Goal: Information Seeking & Learning: Check status

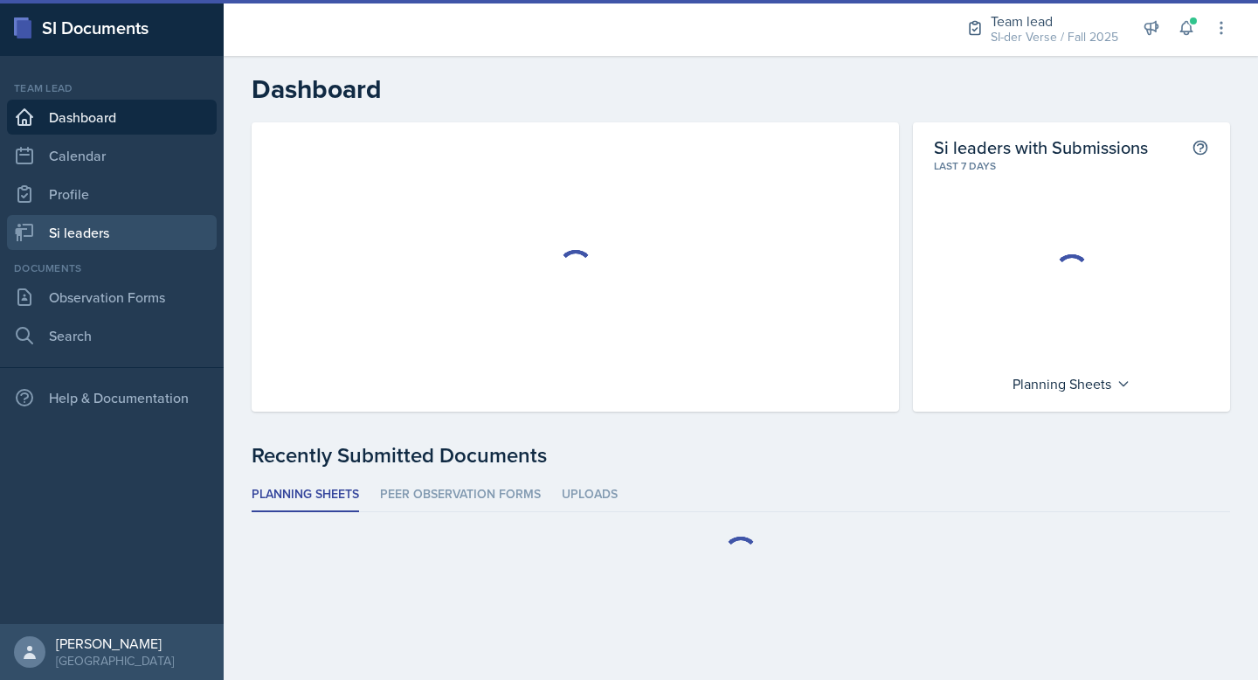
click at [122, 242] on link "Si leaders" at bounding box center [112, 232] width 210 height 35
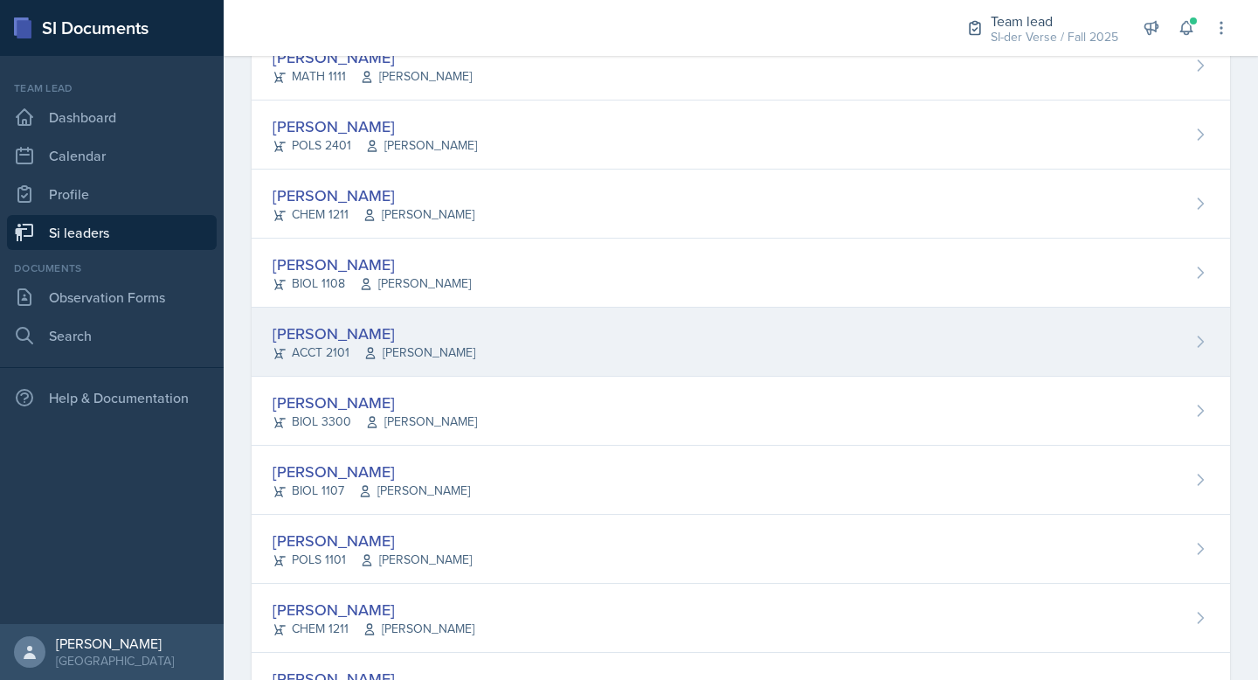
scroll to position [264, 0]
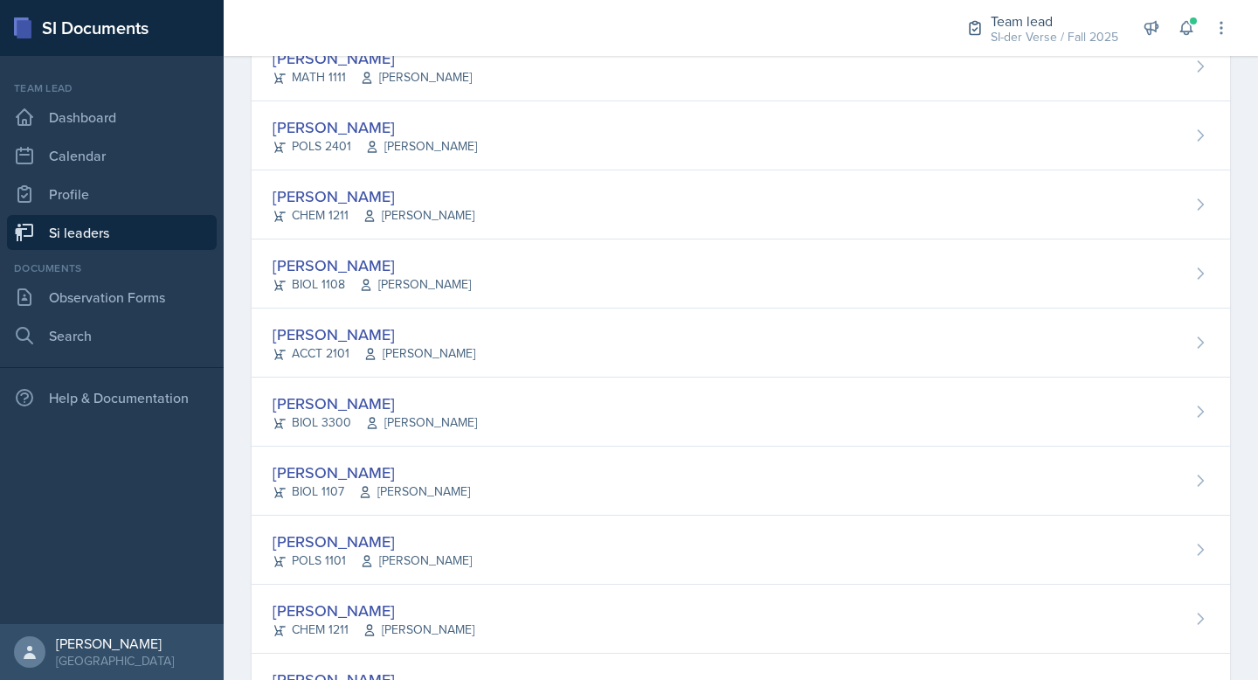
click at [528, 390] on div "Jillian Guye BIOL 3300 Richard Quintana Feliciano" at bounding box center [741, 411] width 978 height 69
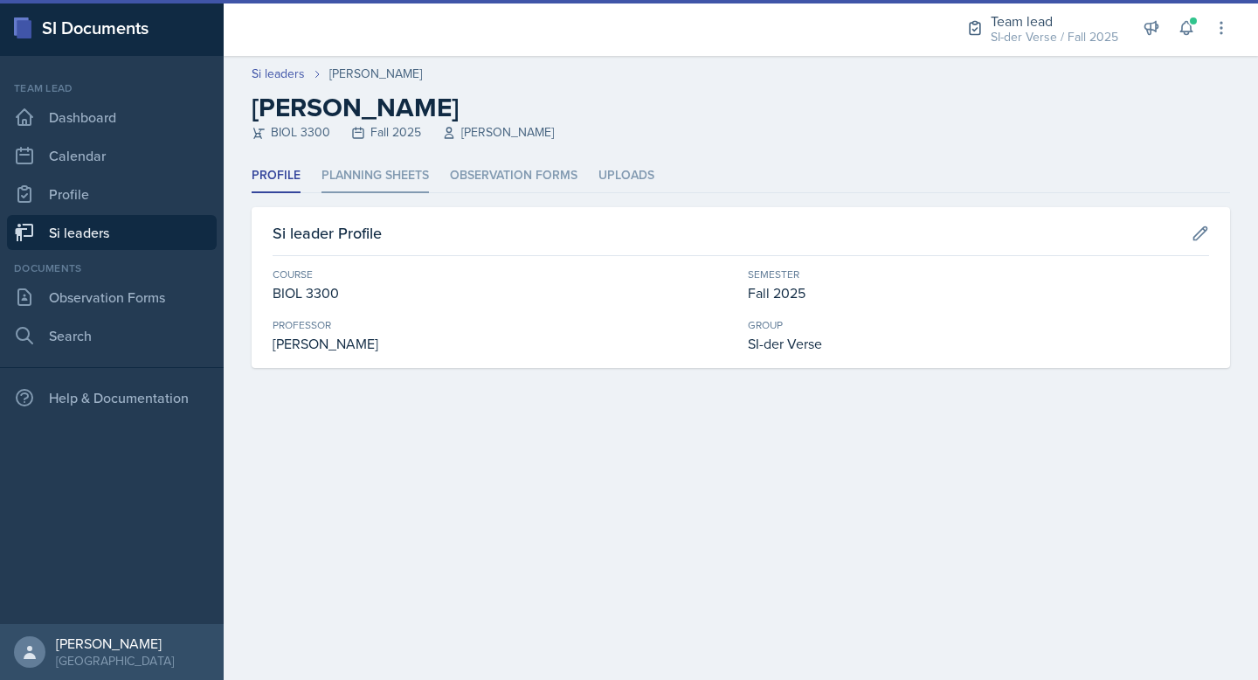
click at [401, 179] on li "Planning Sheets" at bounding box center [374, 176] width 107 height 34
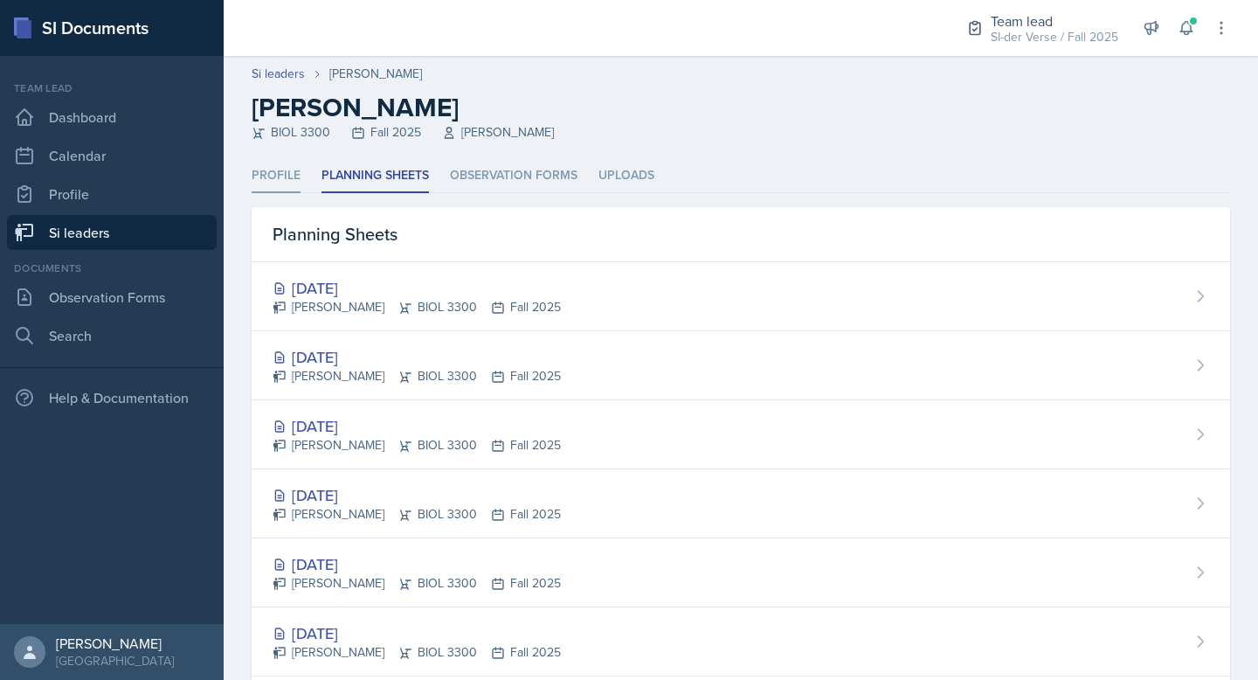
click at [282, 177] on li "Profile" at bounding box center [276, 176] width 49 height 34
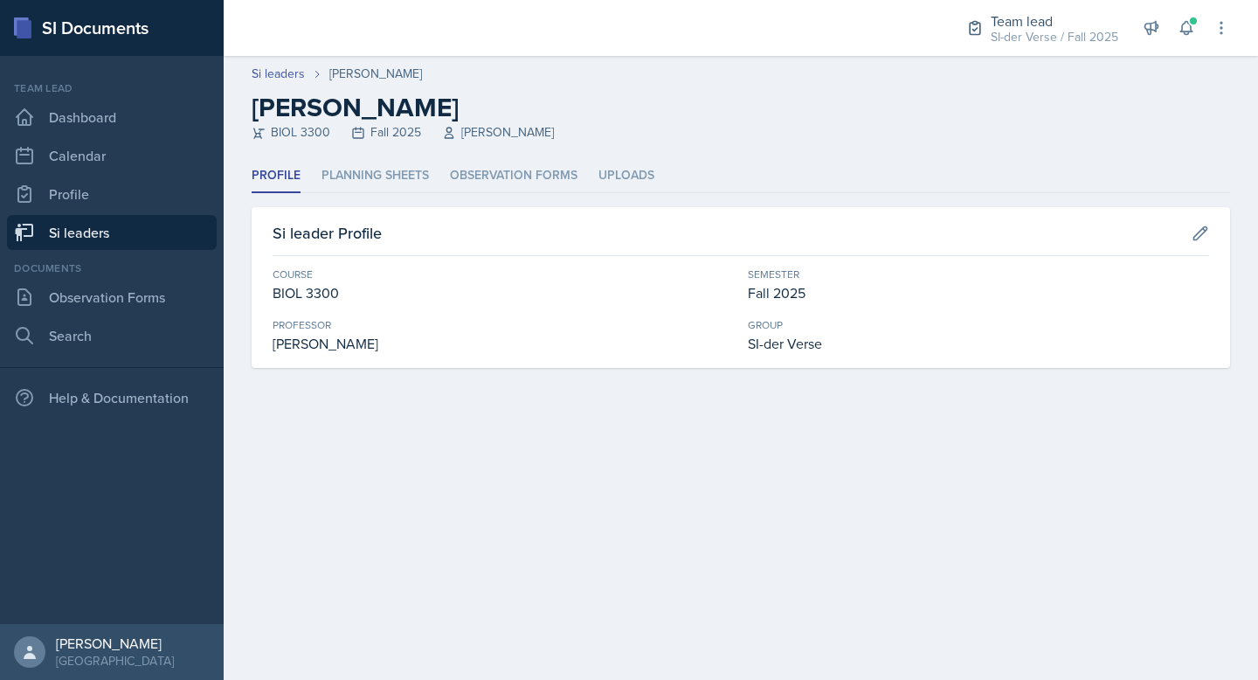
click at [105, 242] on link "Si leaders" at bounding box center [112, 232] width 210 height 35
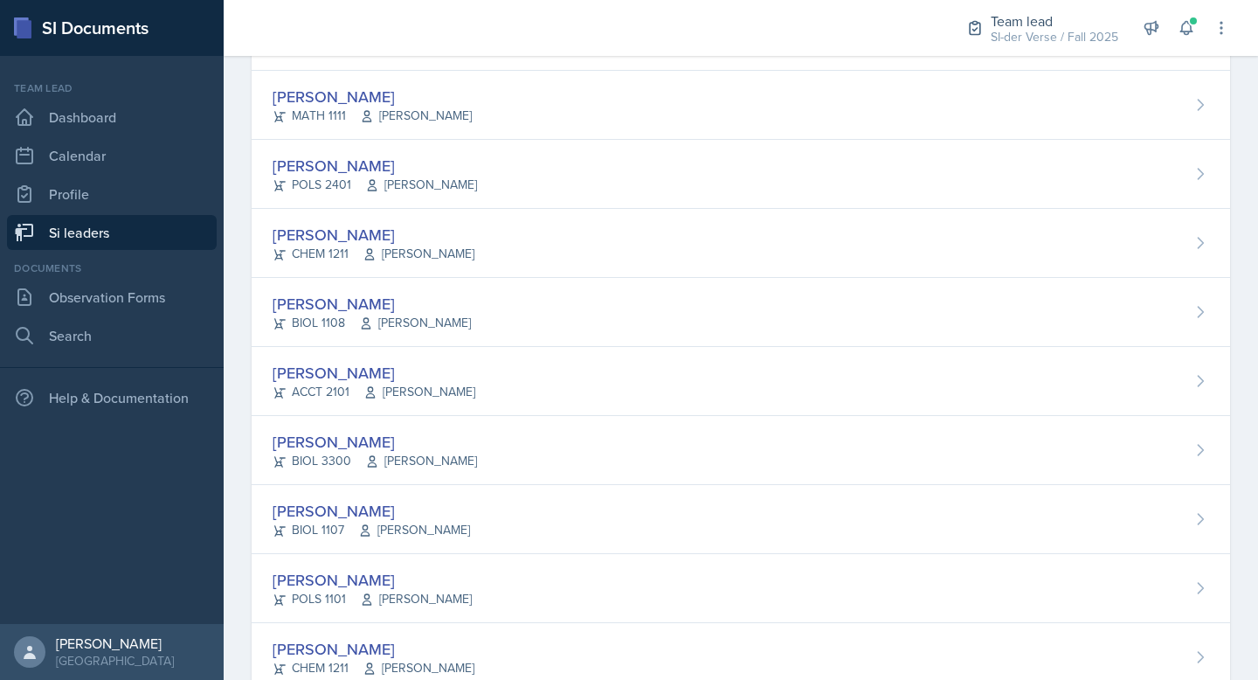
scroll to position [79, 0]
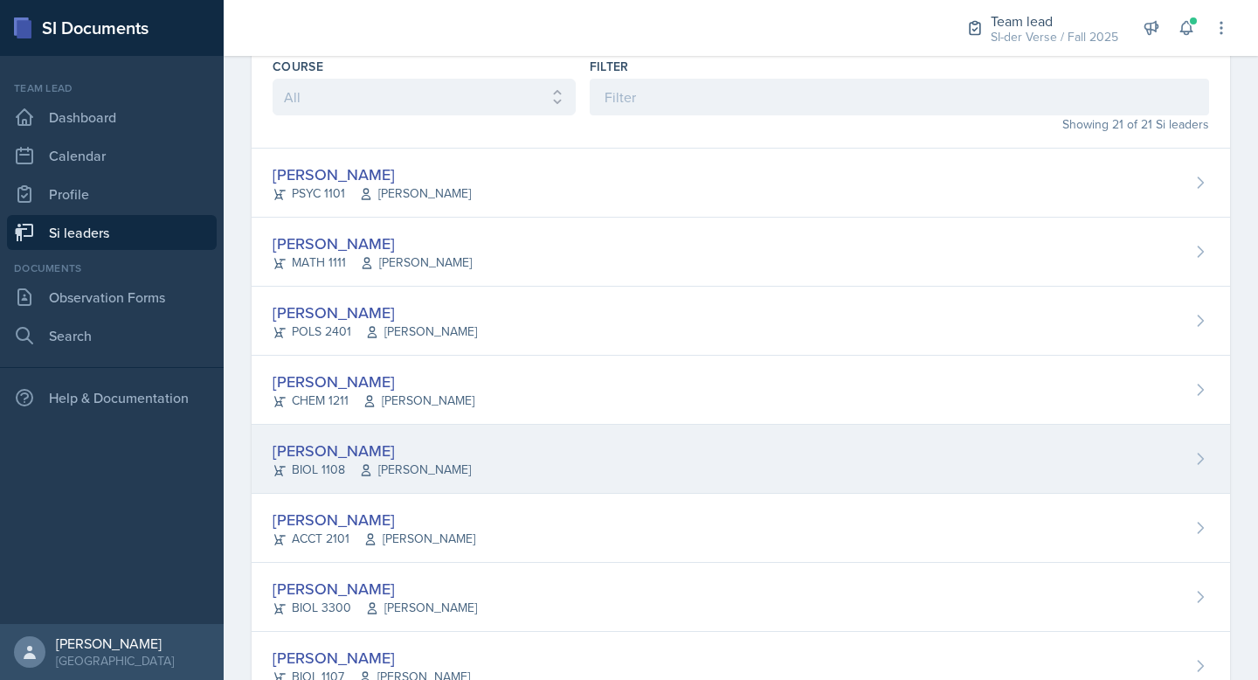
click at [482, 439] on div "Nathan Corrigan BIOL 1108 Anisa Jahangri" at bounding box center [741, 459] width 978 height 69
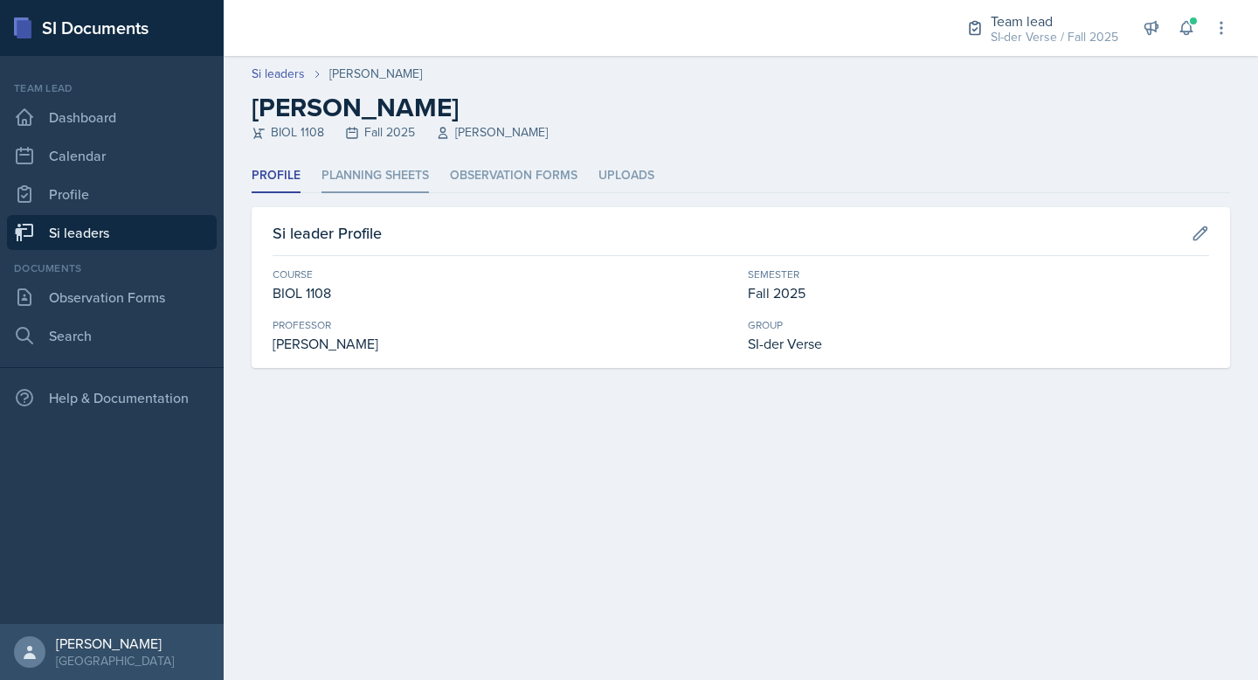
click at [383, 177] on li "Planning Sheets" at bounding box center [374, 176] width 107 height 34
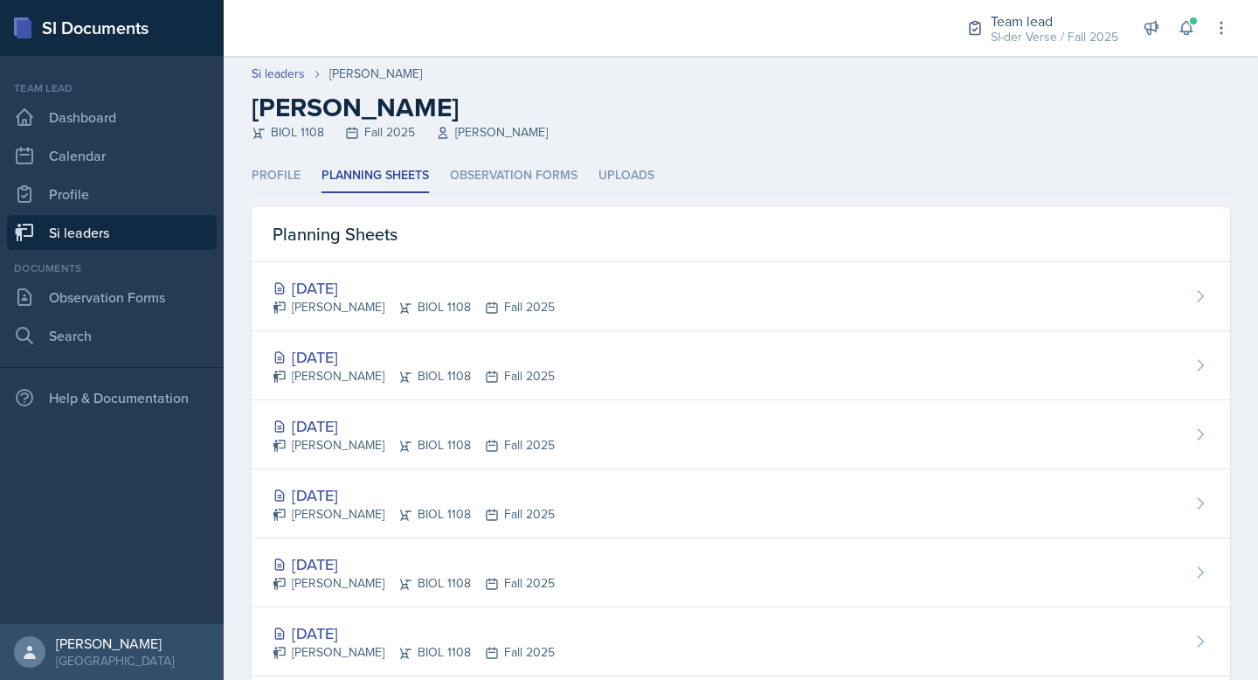
click at [121, 240] on link "Si leaders" at bounding box center [112, 232] width 210 height 35
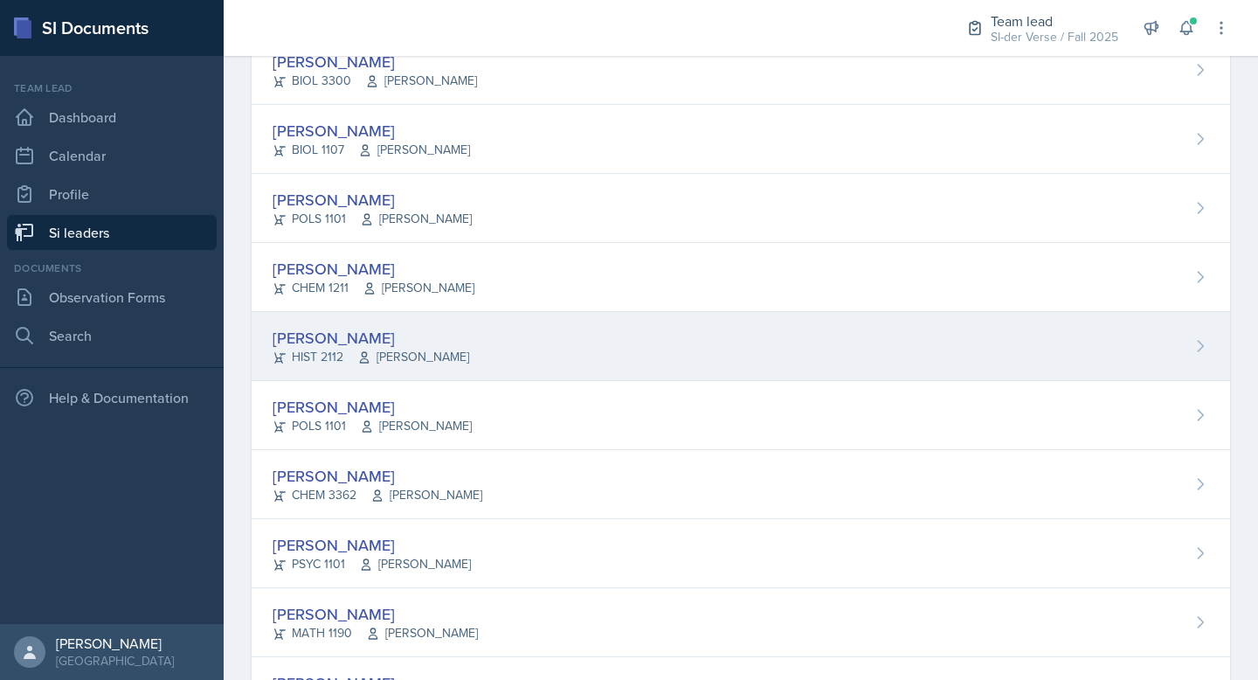
scroll to position [449, 0]
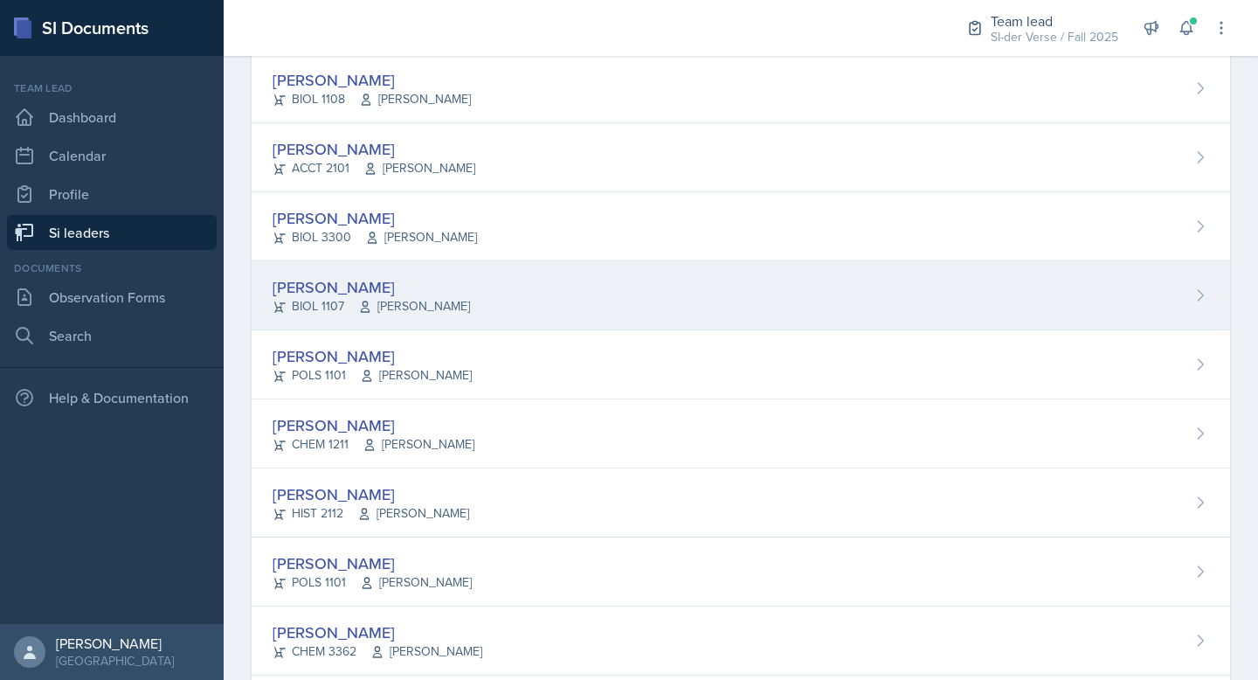
click at [566, 274] on div "Klaudya Hernandez BIOL 1107 Elizabeth Harrison" at bounding box center [741, 295] width 978 height 69
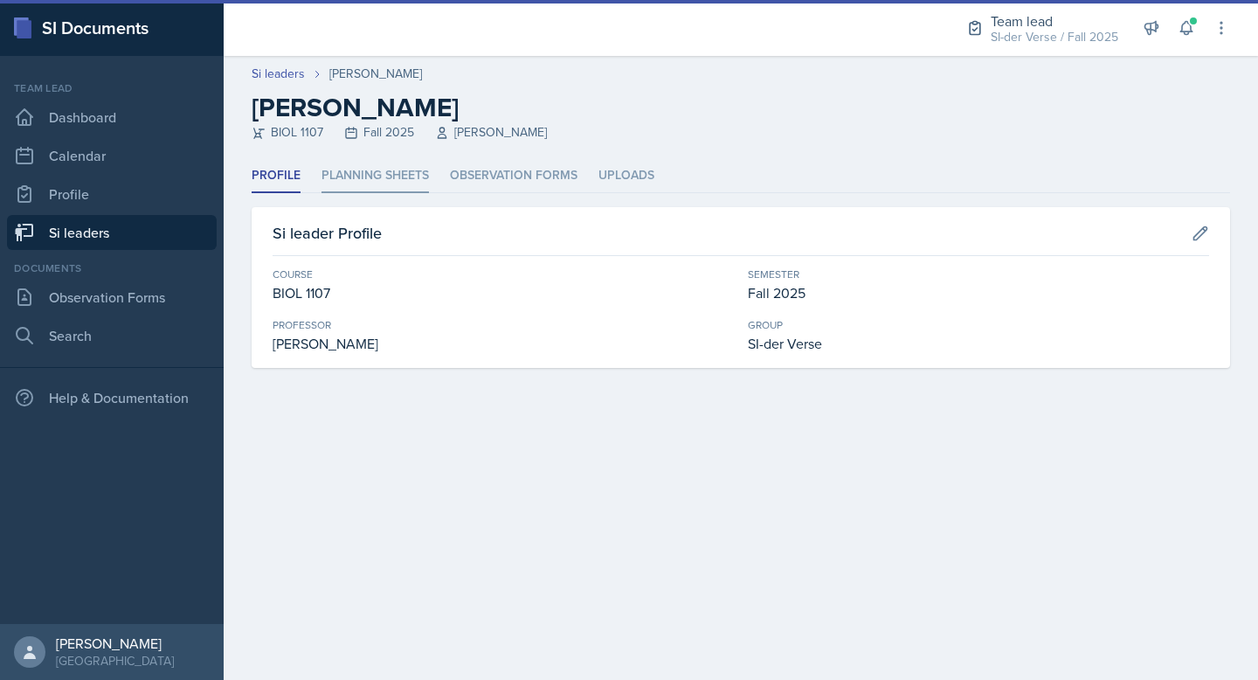
click at [386, 188] on li "Planning Sheets" at bounding box center [374, 176] width 107 height 34
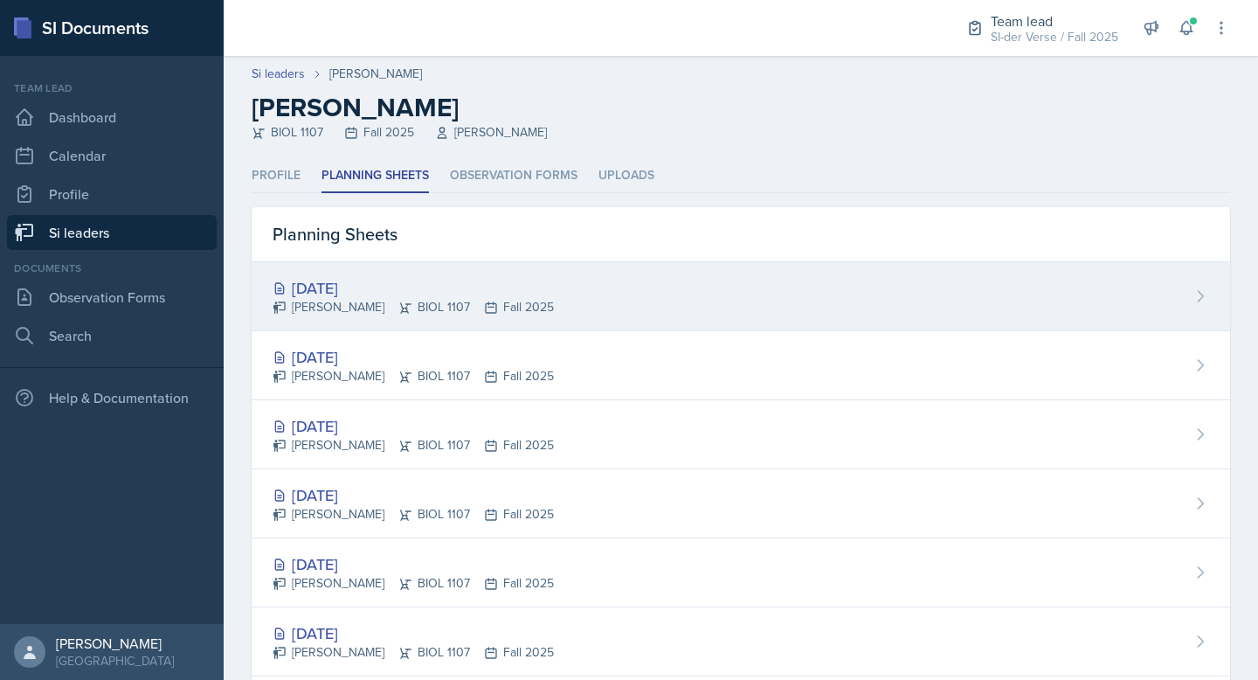
click at [475, 279] on div "[DATE]" at bounding box center [413, 288] width 281 height 24
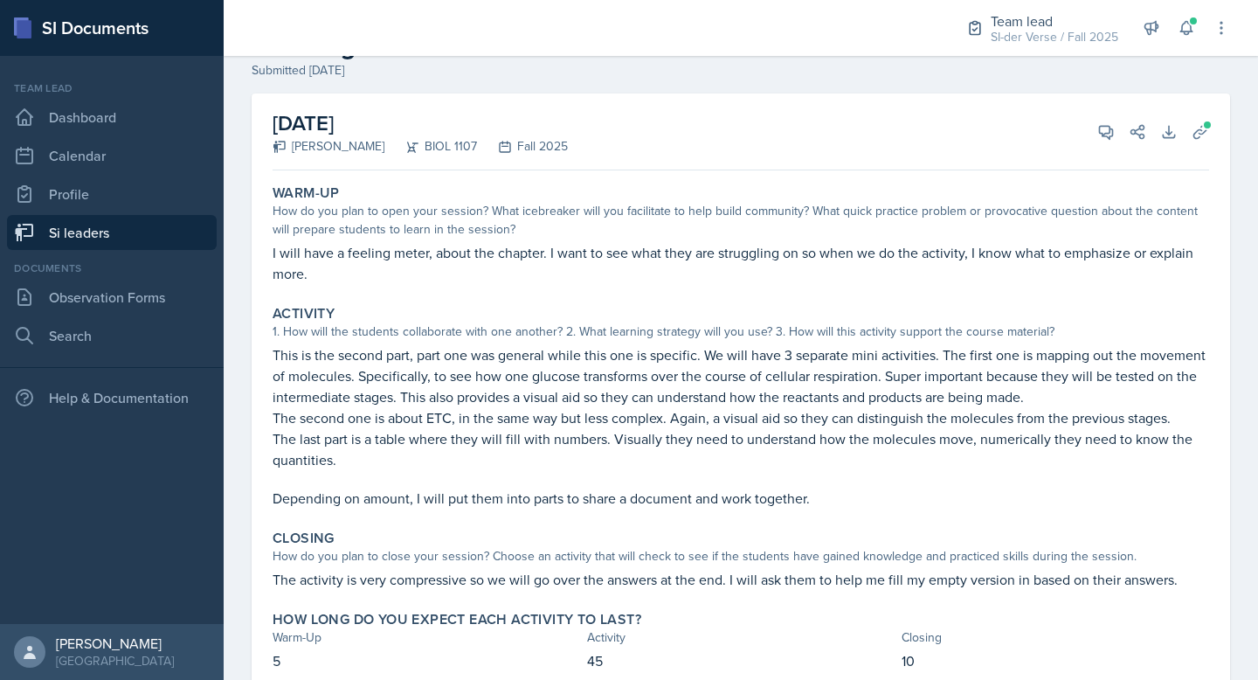
scroll to position [123, 0]
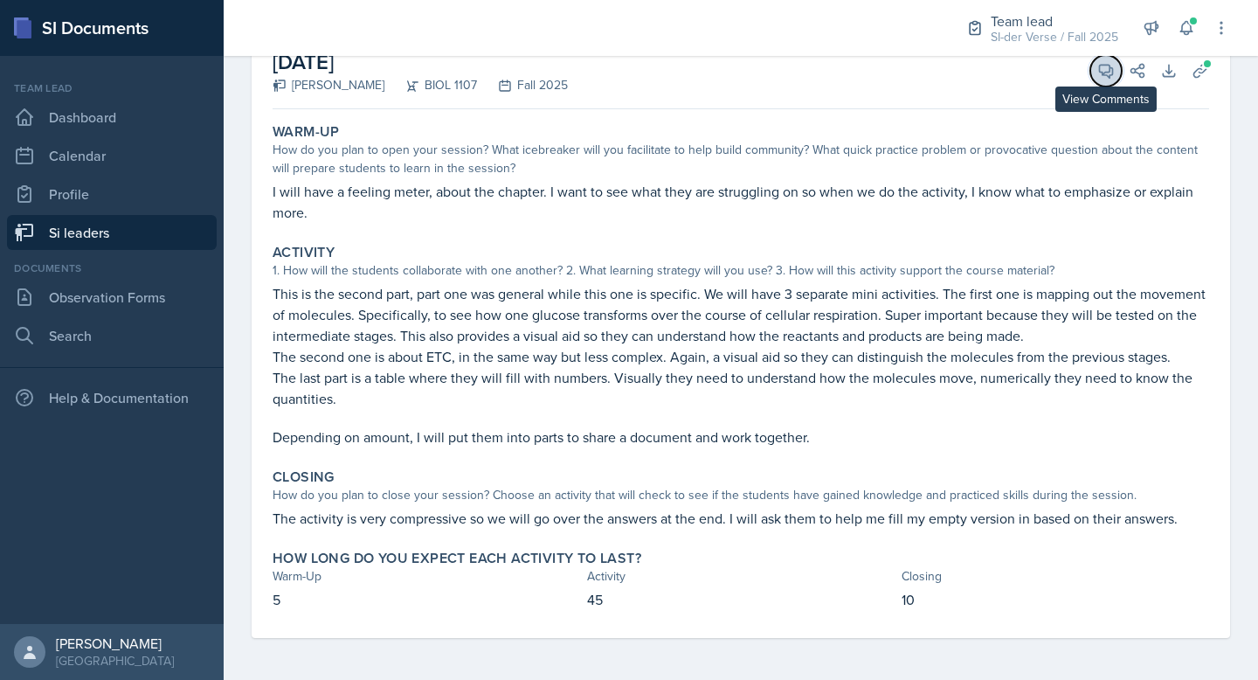
click at [1100, 78] on icon at bounding box center [1105, 70] width 17 height 17
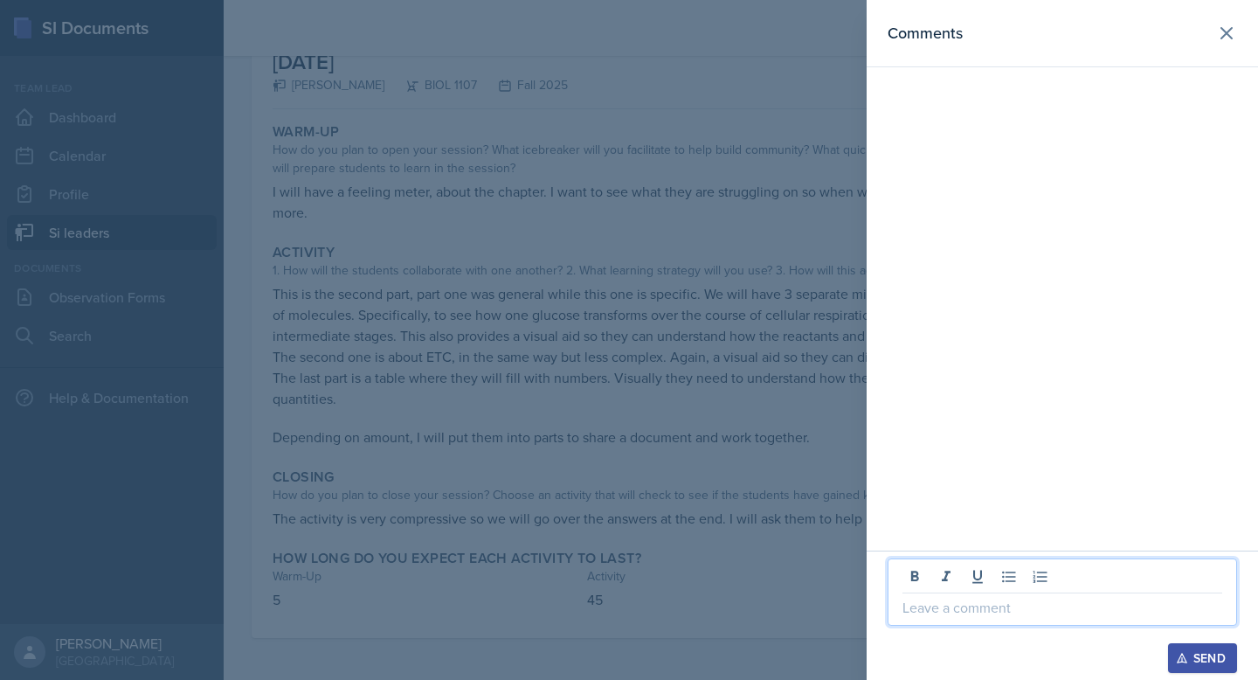
click at [988, 598] on p at bounding box center [1062, 607] width 320 height 21
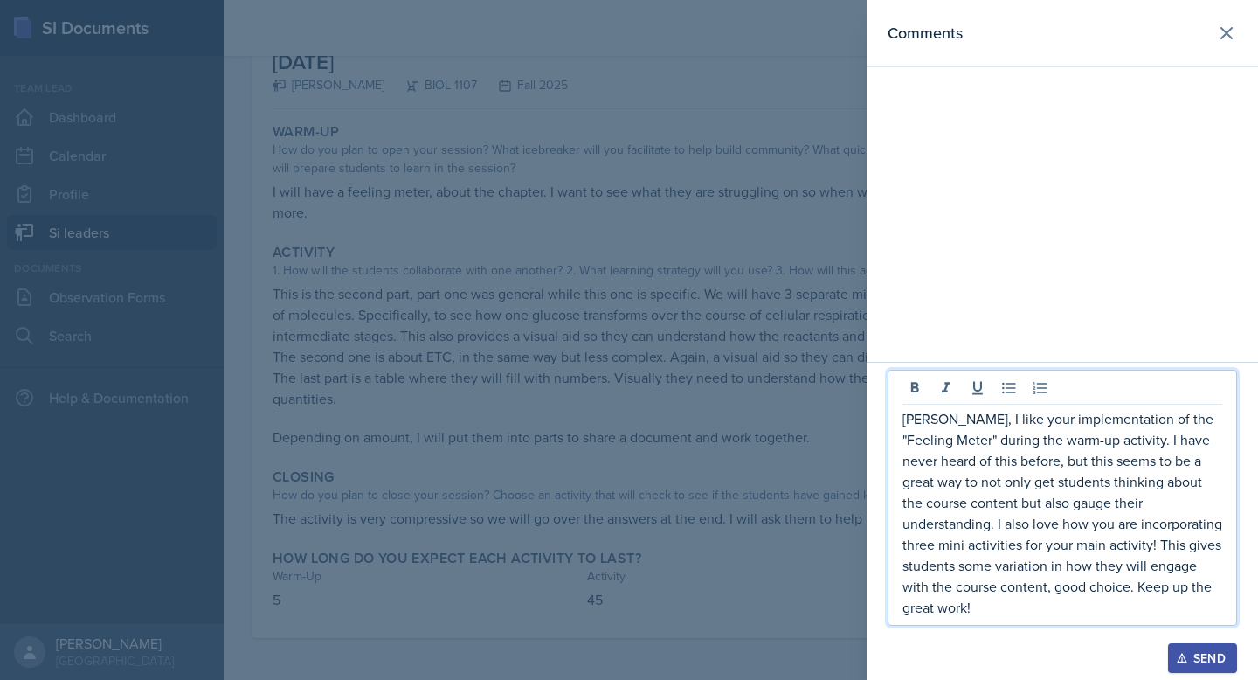
click at [1178, 653] on icon "button" at bounding box center [1182, 658] width 12 height 12
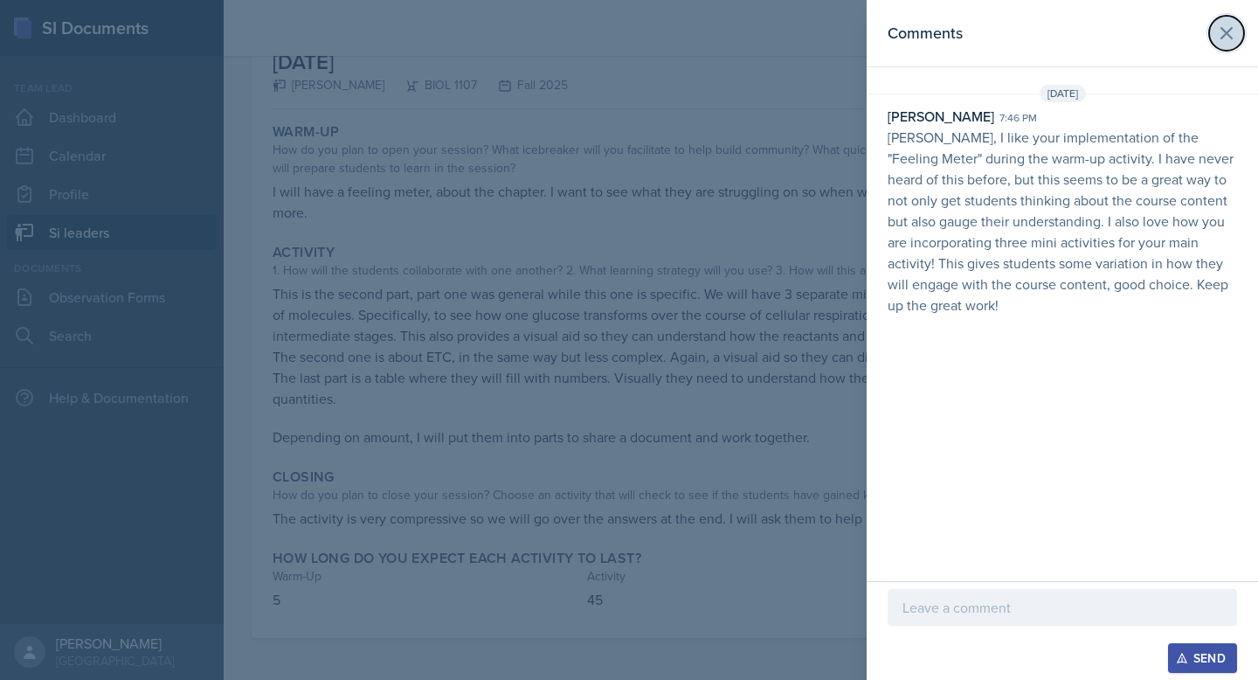
click at [1224, 39] on icon at bounding box center [1226, 33] width 21 height 21
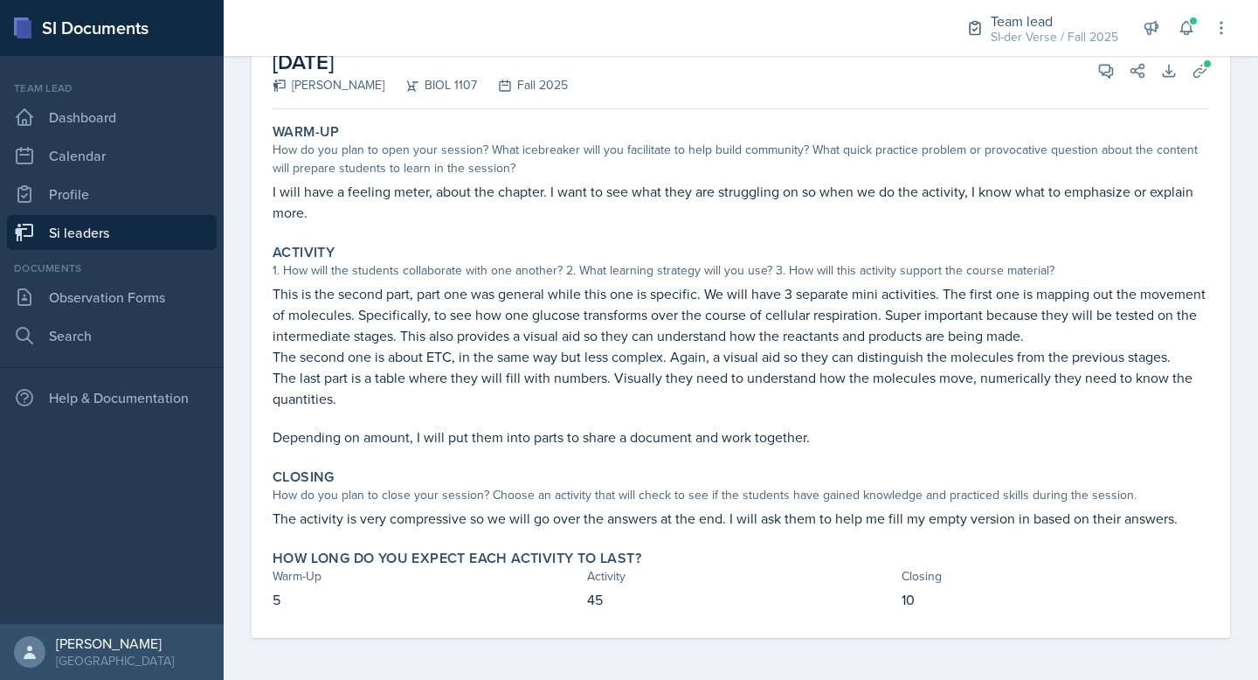
click at [133, 235] on link "Si leaders" at bounding box center [112, 232] width 210 height 35
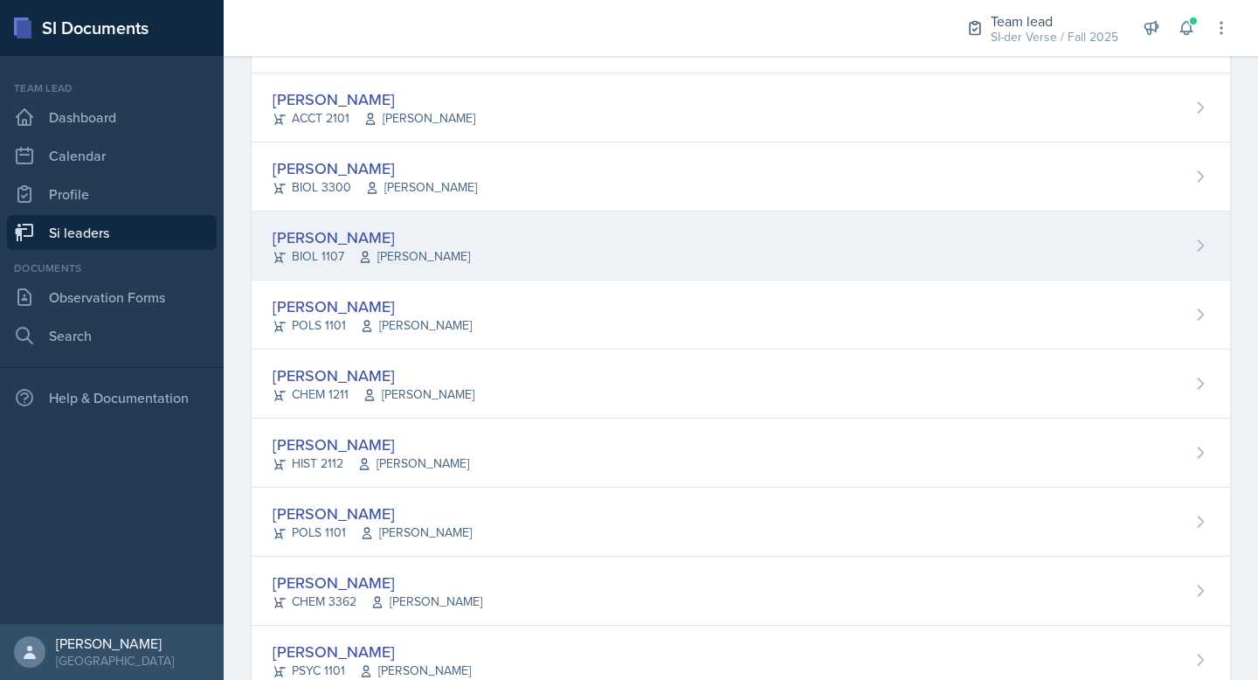
scroll to position [862, 0]
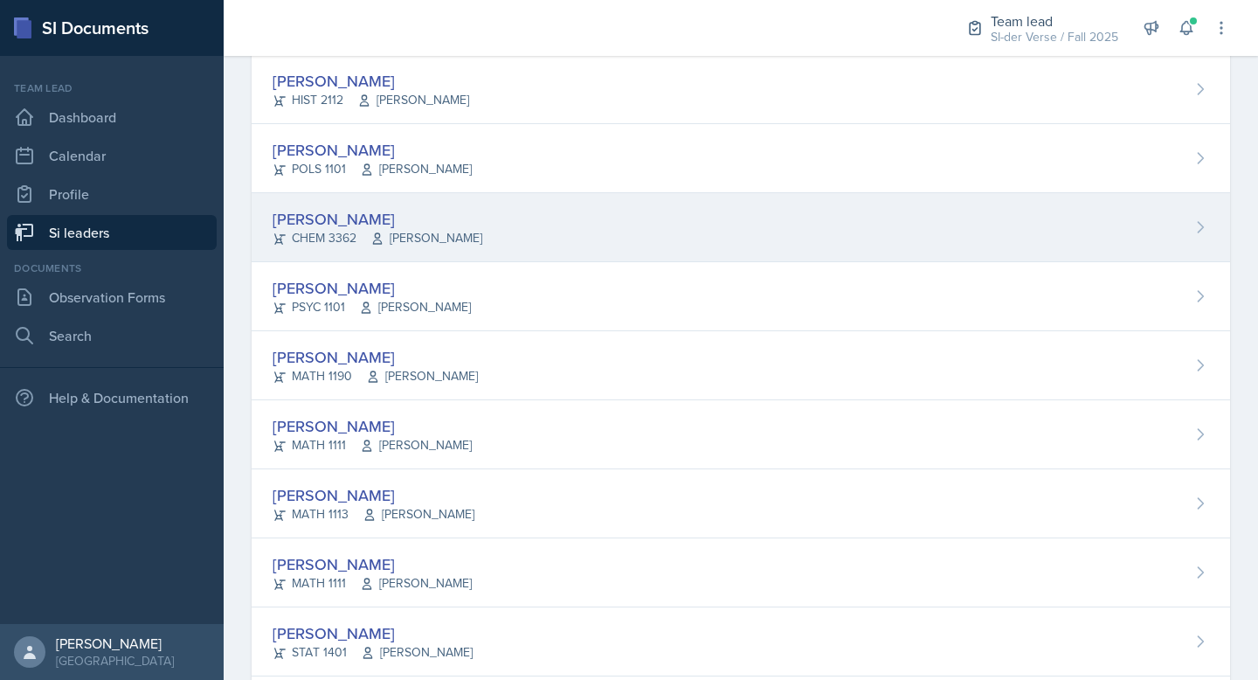
click at [410, 236] on span "Jack Duff" at bounding box center [426, 238] width 112 height 18
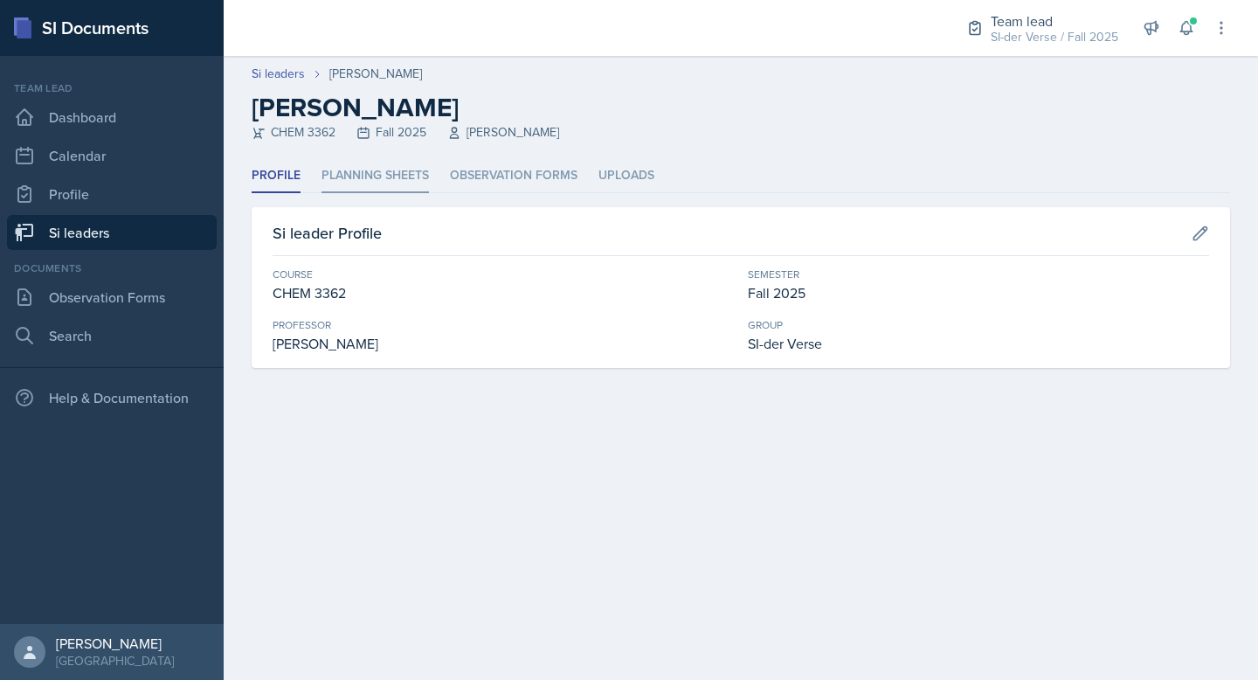
click at [337, 185] on li "Planning Sheets" at bounding box center [374, 176] width 107 height 34
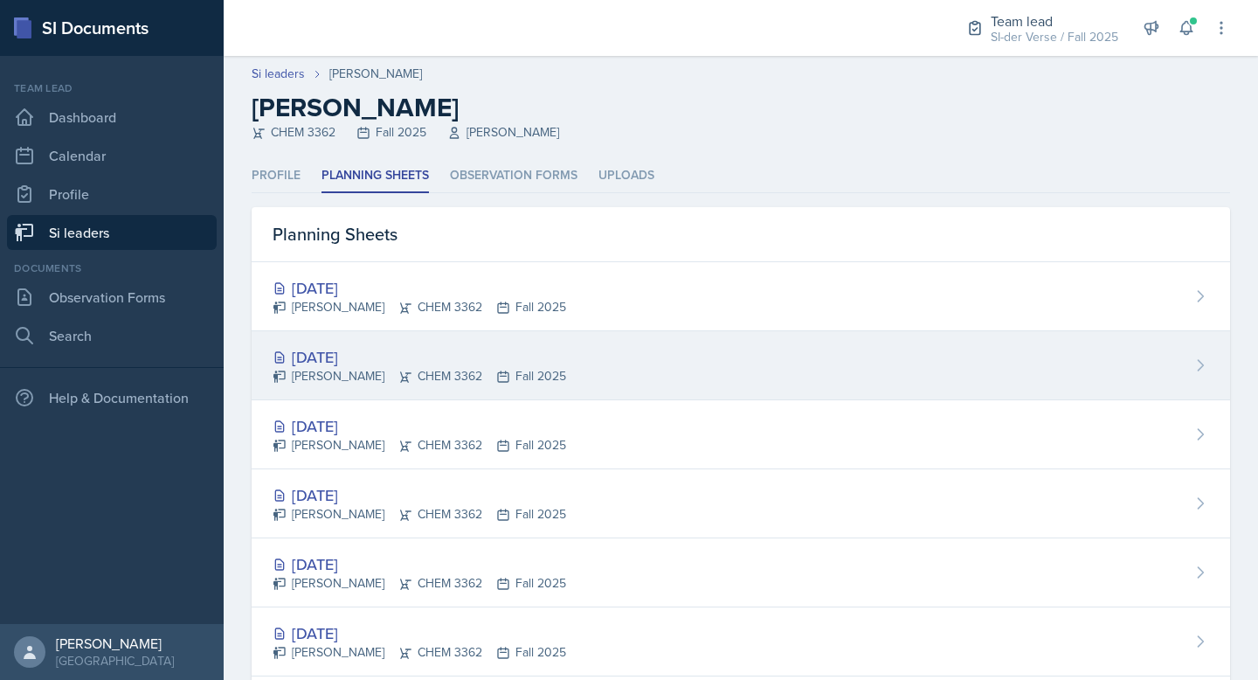
click at [455, 354] on div "Sep 22nd, 2025" at bounding box center [420, 357] width 294 height 24
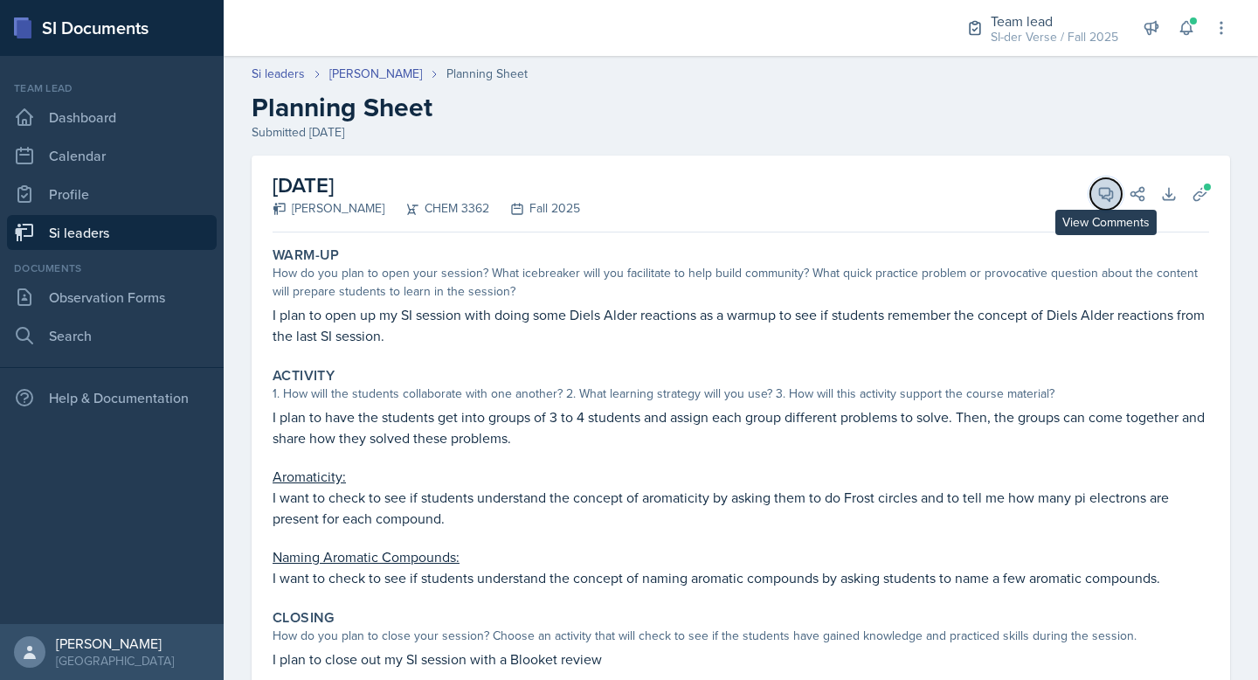
click at [1090, 197] on button "View Comments" at bounding box center [1105, 193] width 31 height 31
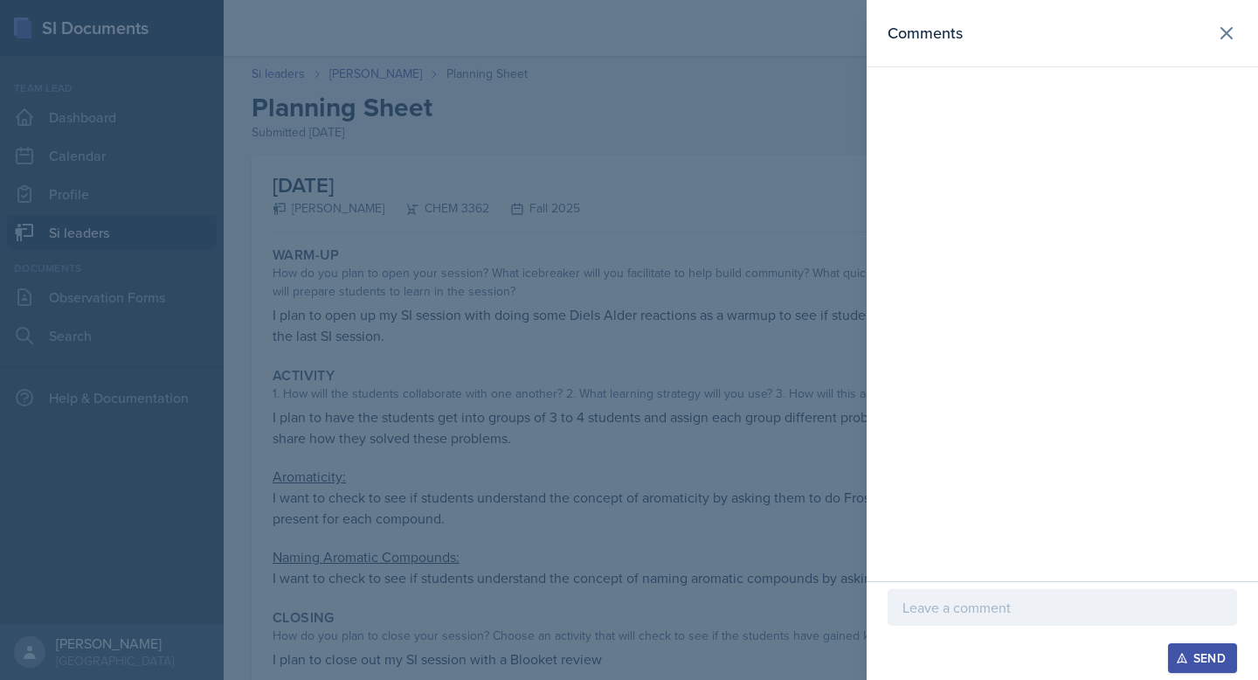
click at [706, 183] on div at bounding box center [629, 340] width 1258 height 680
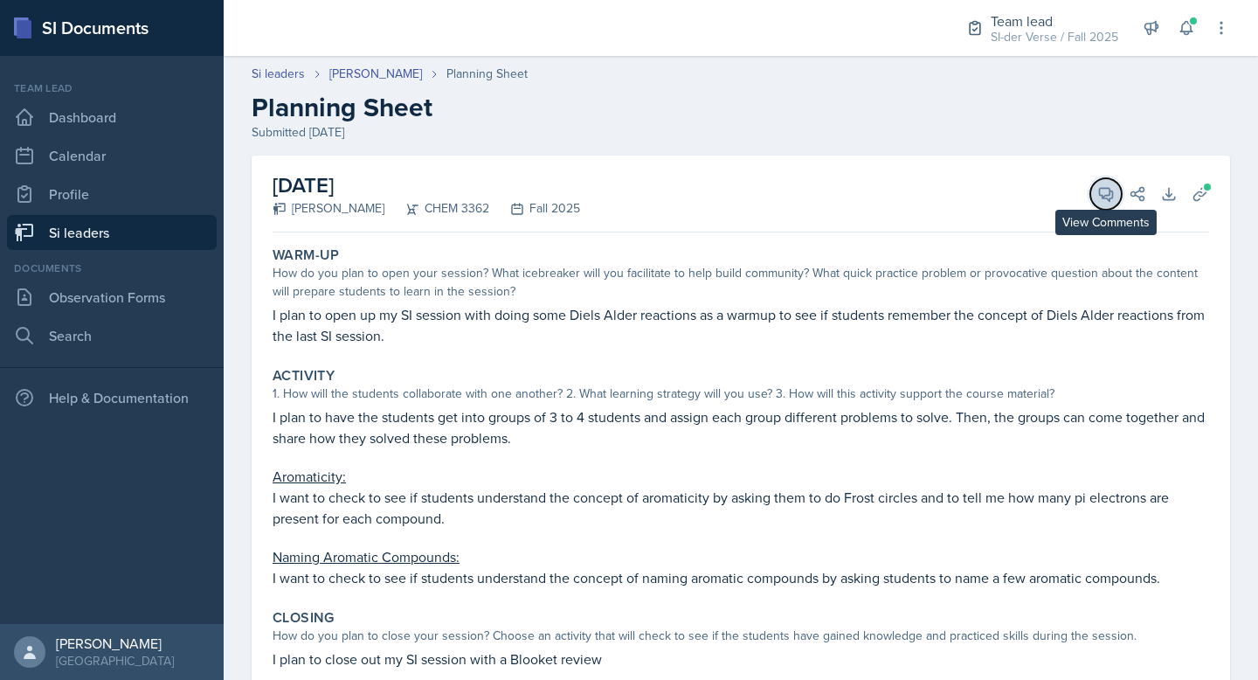
click at [1097, 187] on icon at bounding box center [1105, 193] width 17 height 17
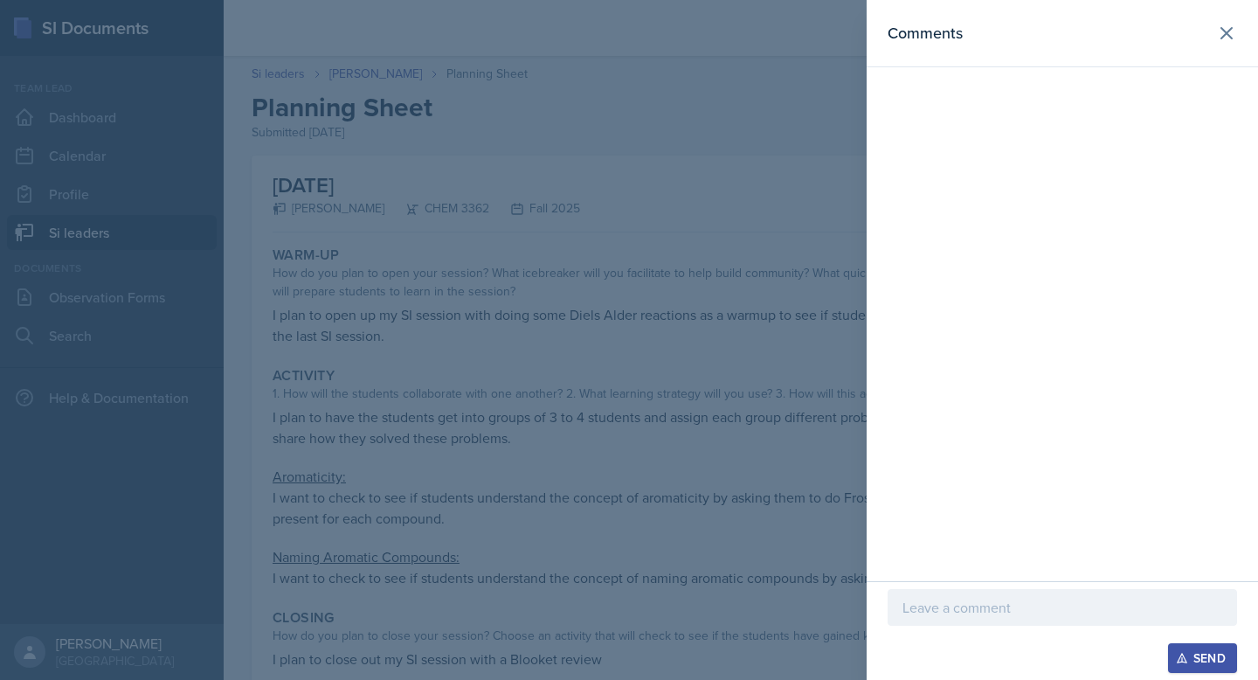
click at [928, 619] on div at bounding box center [1062, 607] width 349 height 37
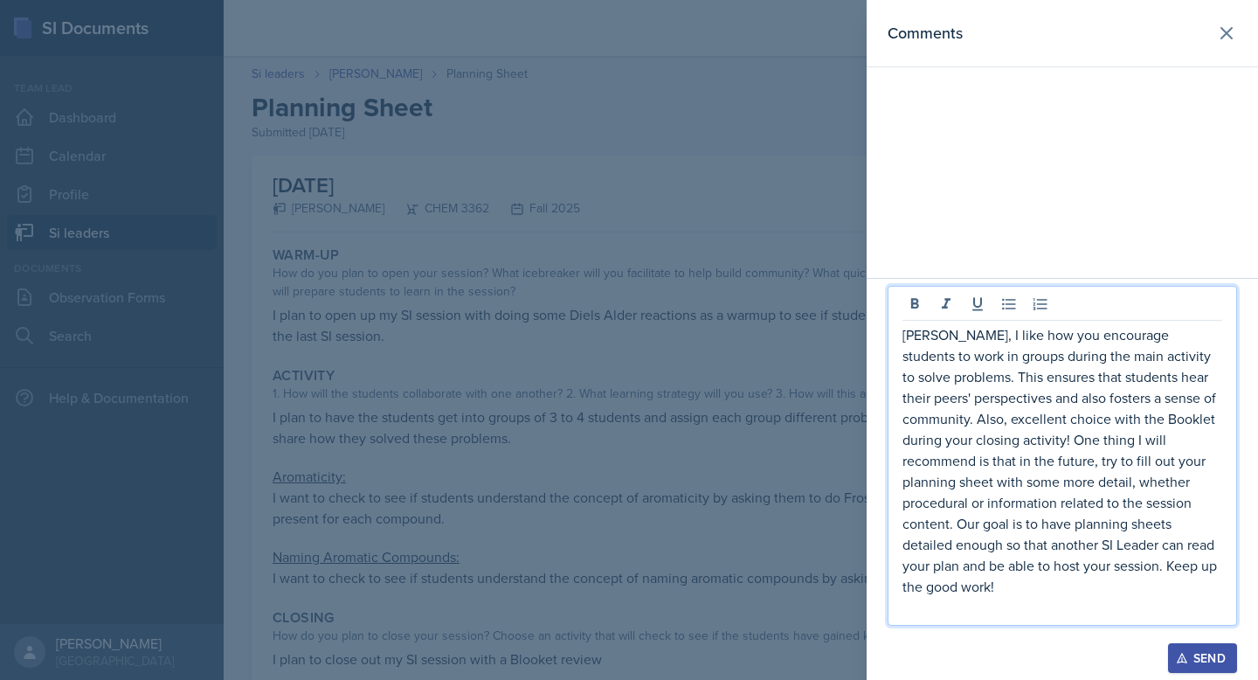
click at [1194, 651] on div "Send" at bounding box center [1202, 658] width 46 height 14
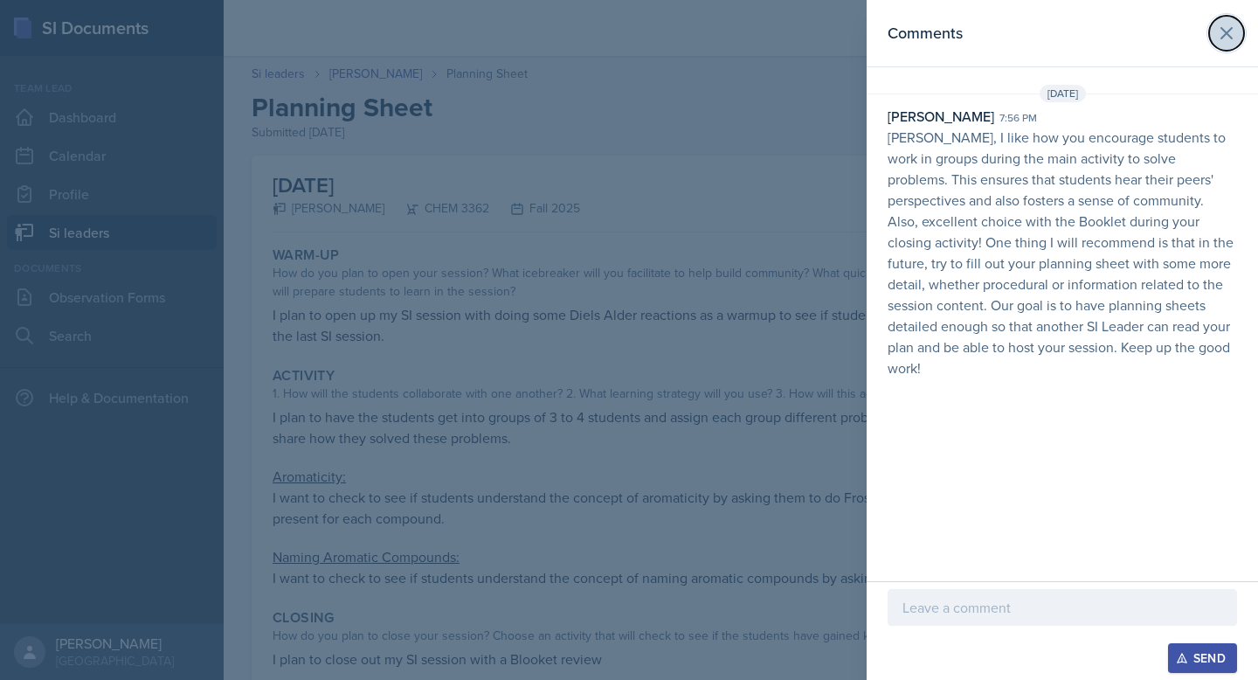
click at [1223, 26] on icon at bounding box center [1226, 33] width 21 height 21
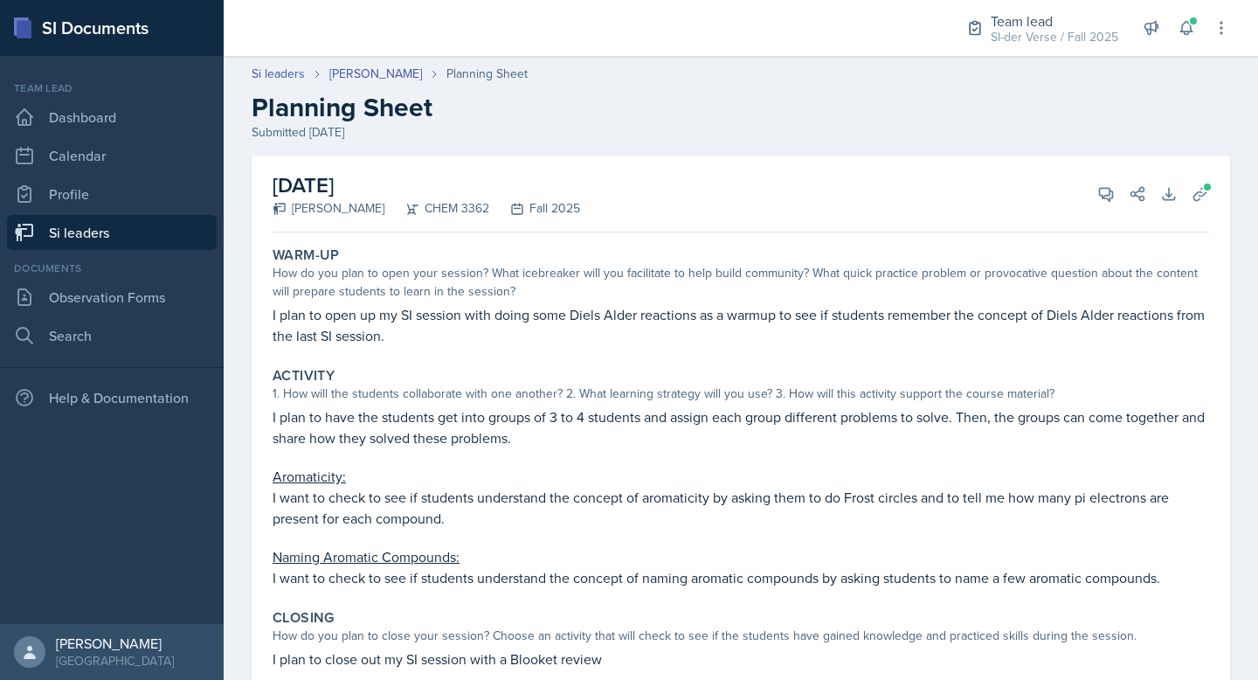
click at [137, 235] on link "Si leaders" at bounding box center [112, 232] width 210 height 35
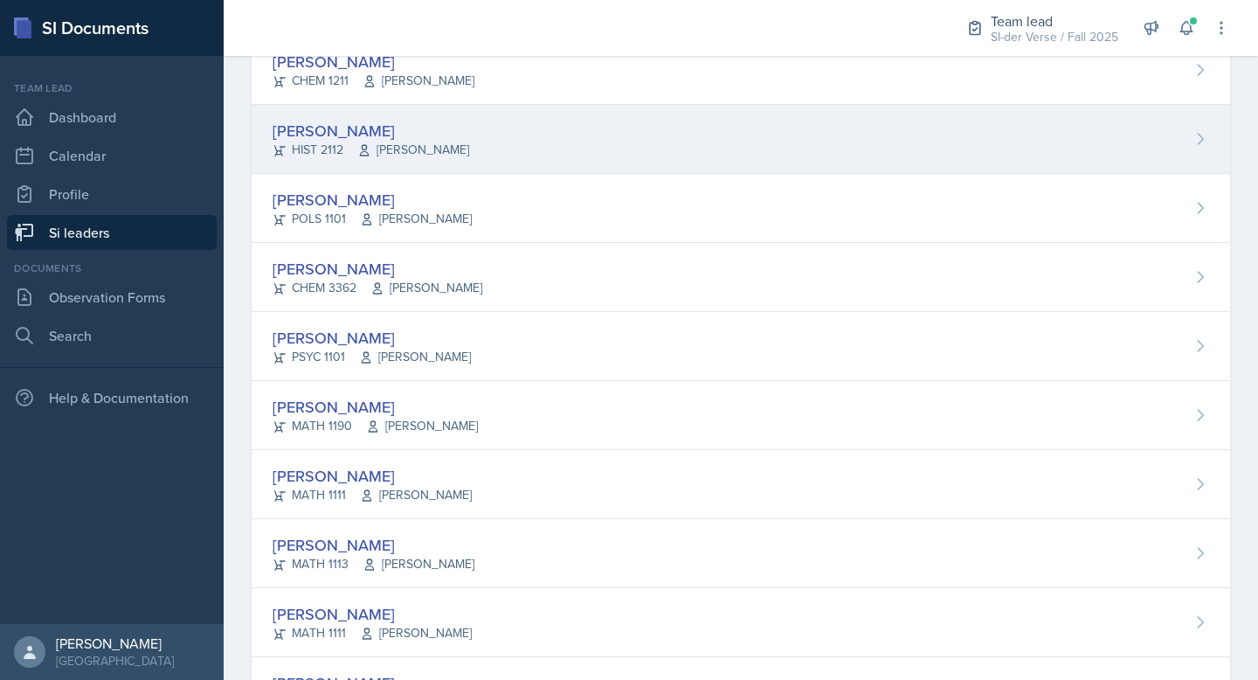
scroll to position [722, 0]
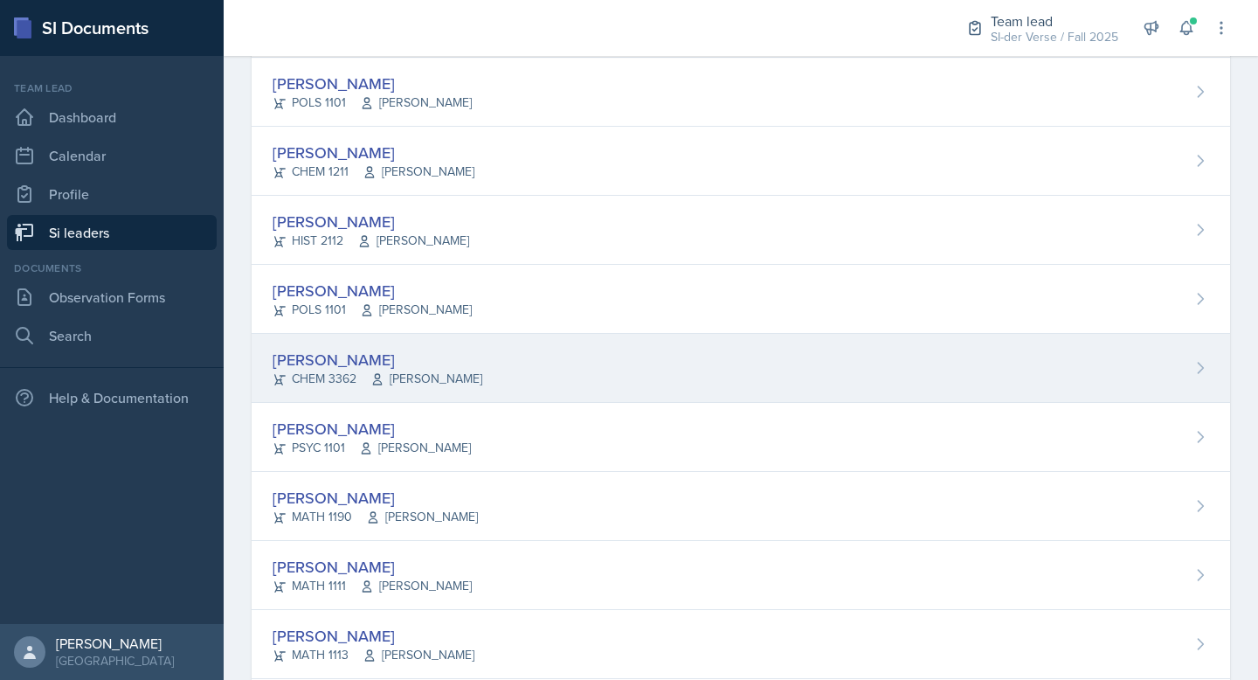
click at [466, 353] on div "Jenny Kim CHEM 3362 Jack Duff" at bounding box center [741, 368] width 978 height 69
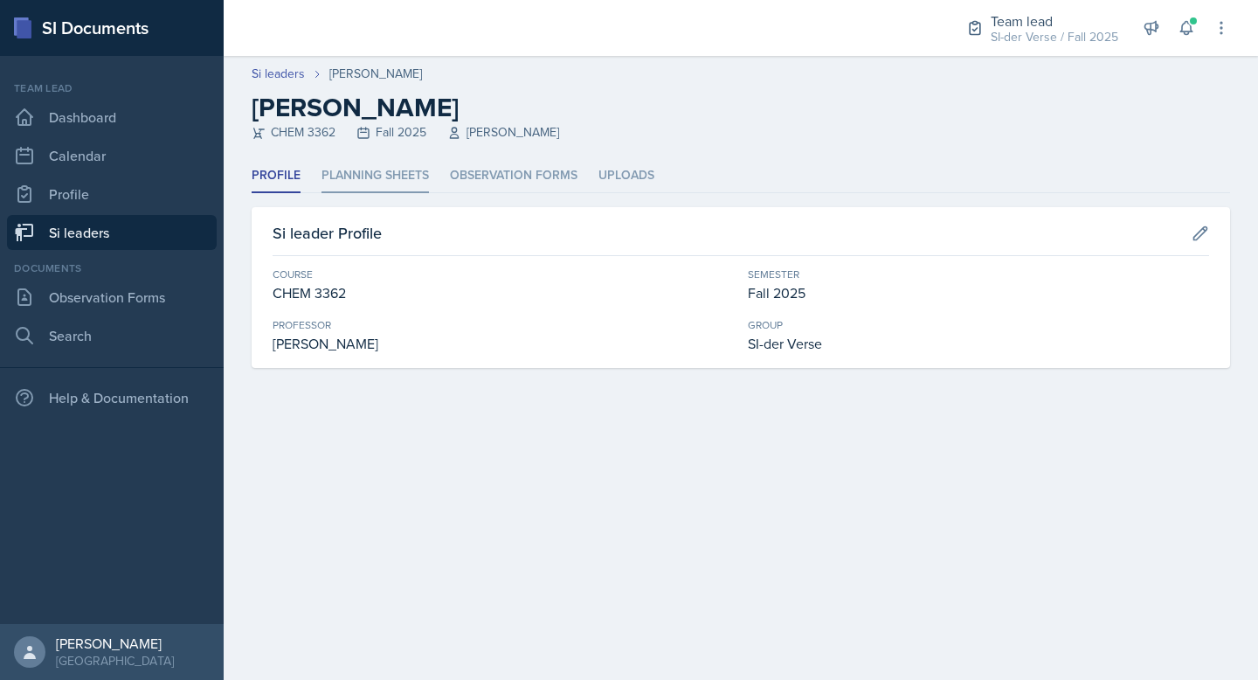
click at [391, 171] on li "Planning Sheets" at bounding box center [374, 176] width 107 height 34
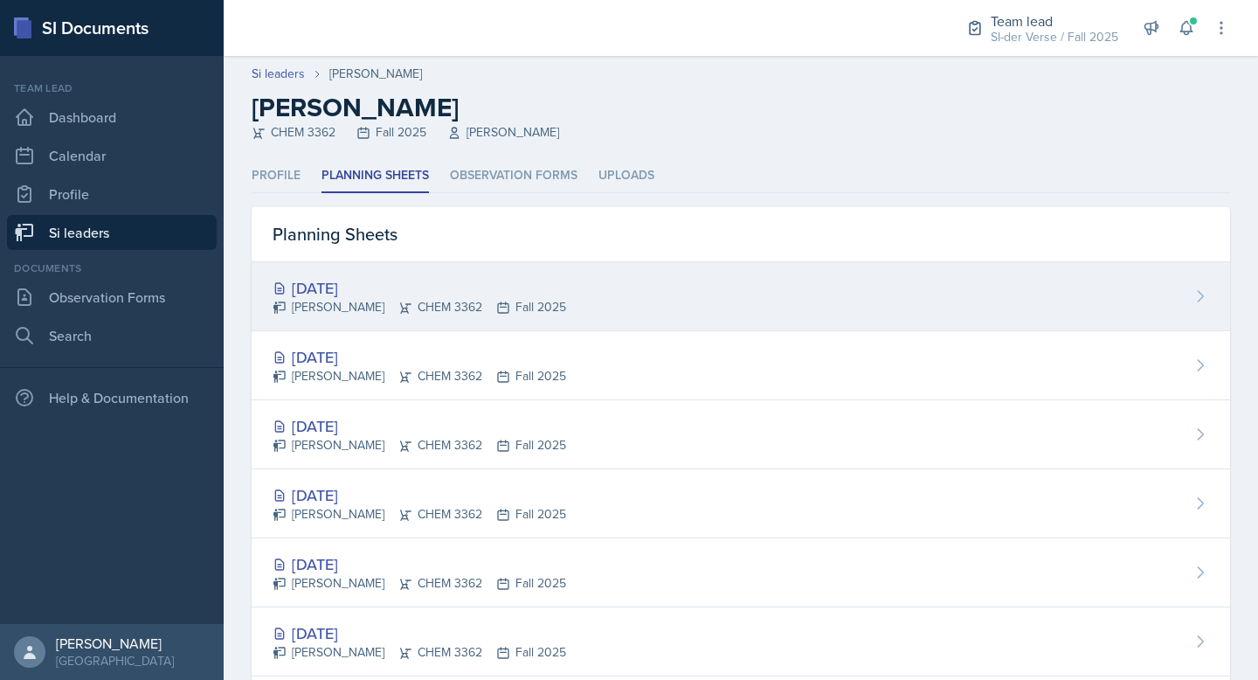
click at [397, 273] on div "Sep 24th, 2025 Jenny Kim CHEM 3362 Fall 2025" at bounding box center [741, 296] width 978 height 69
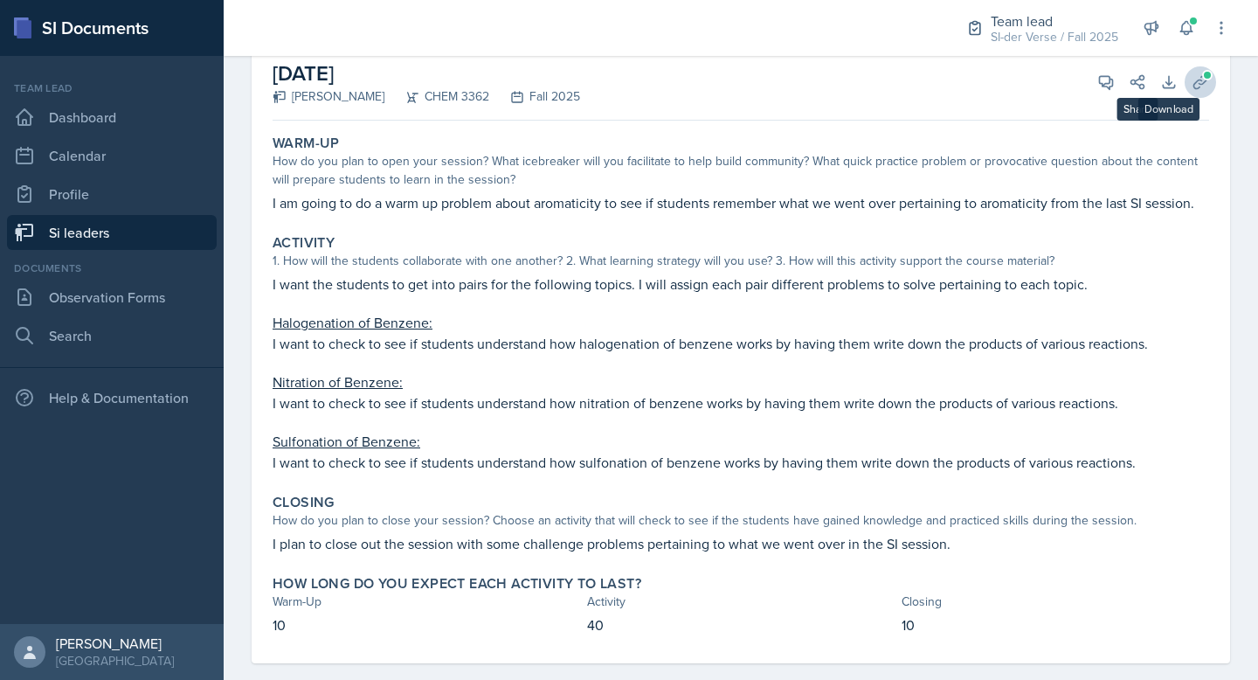
scroll to position [93, 0]
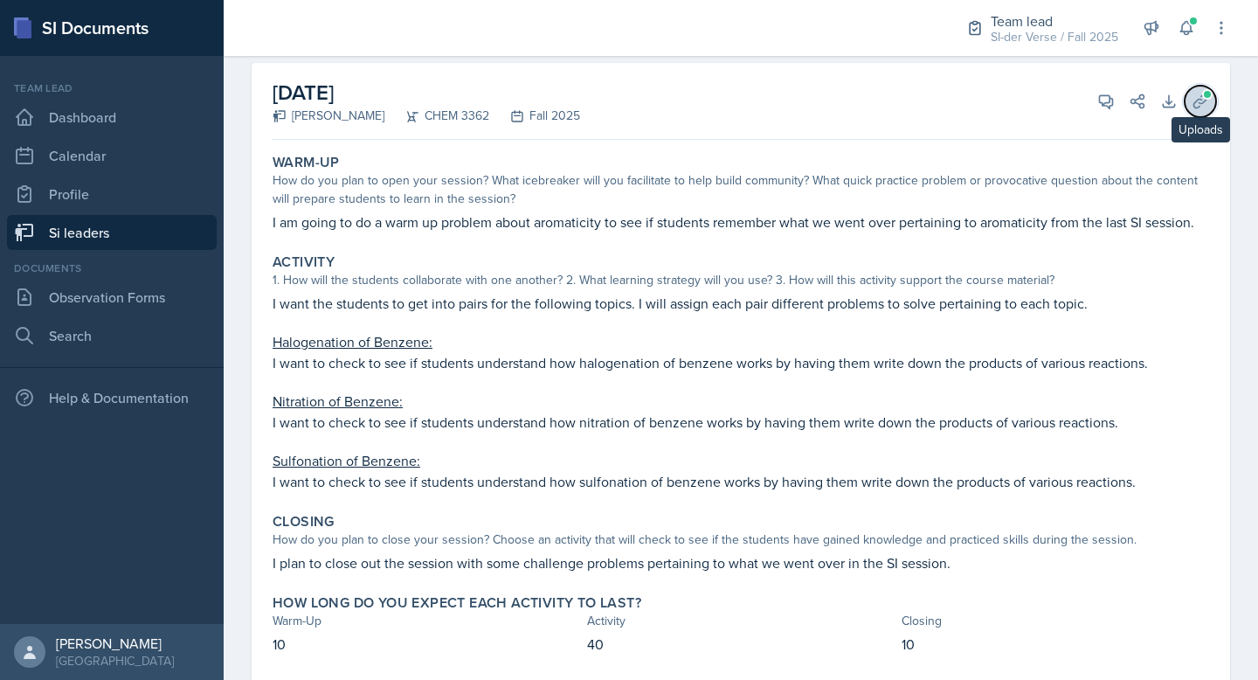
click at [1188, 114] on button "Uploads" at bounding box center [1200, 101] width 31 height 31
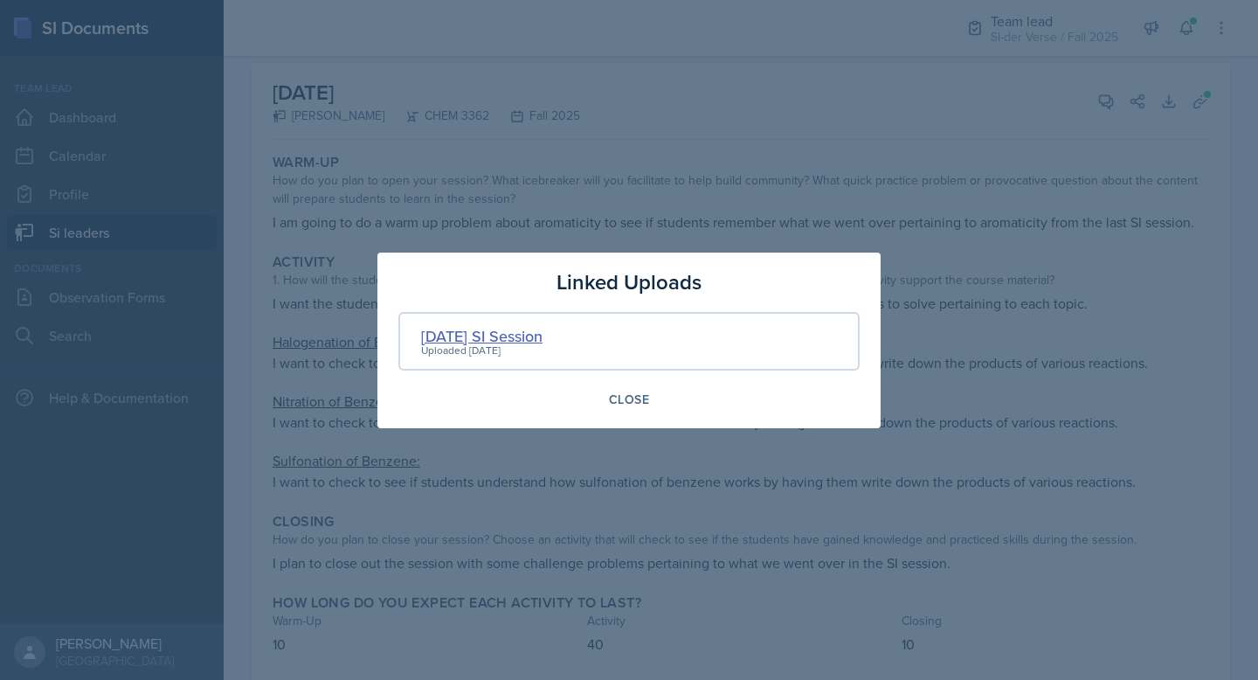
click at [543, 333] on div "09-24-2025 SI Session" at bounding box center [481, 336] width 121 height 24
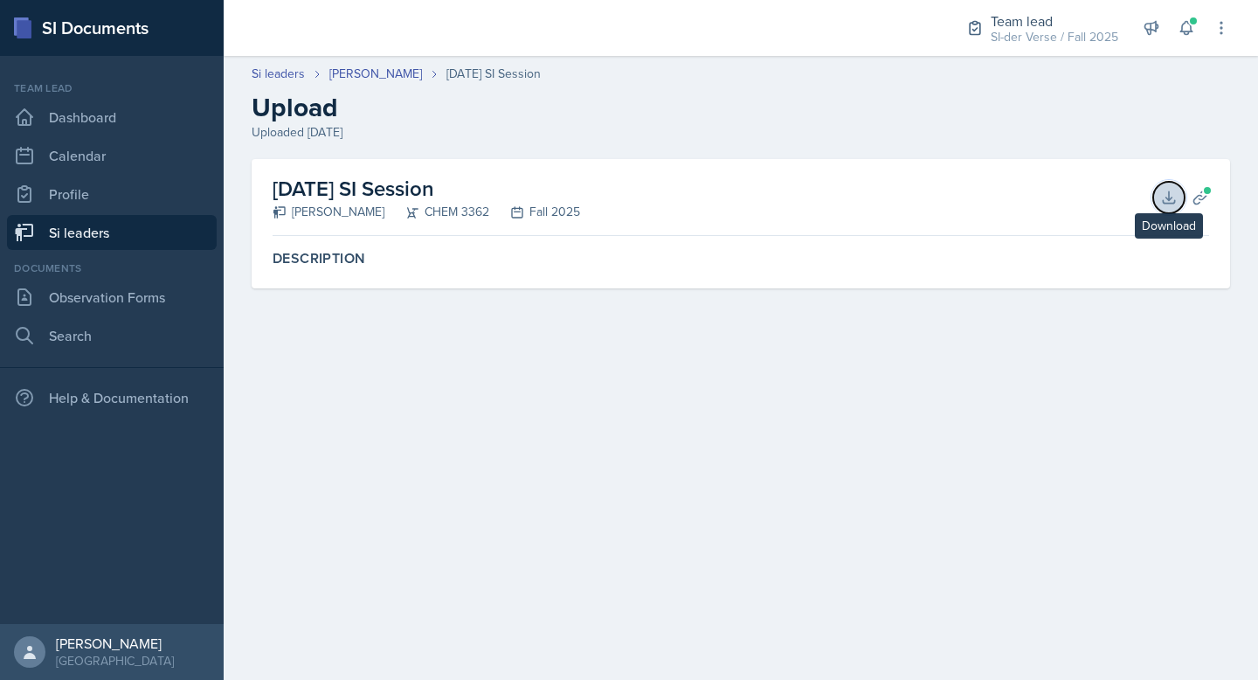
click at [1164, 198] on icon at bounding box center [1168, 197] width 17 height 17
click at [136, 238] on link "Si leaders" at bounding box center [112, 232] width 210 height 35
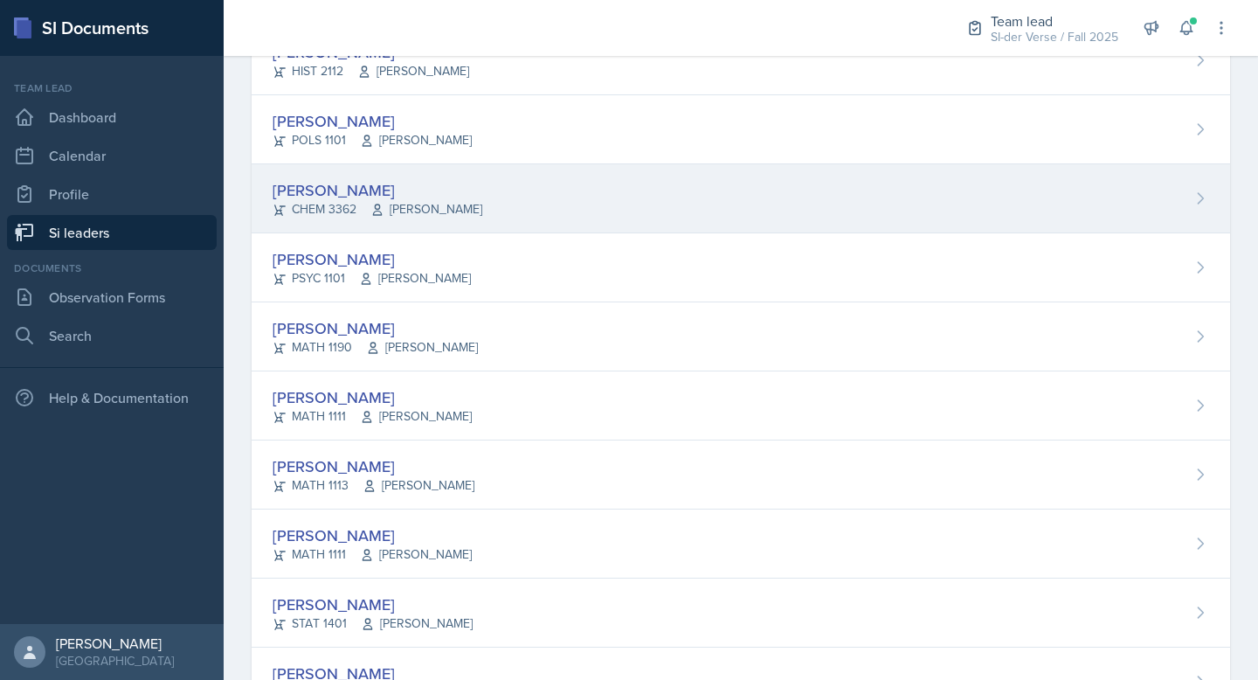
scroll to position [891, 0]
click at [431, 193] on div "[PERSON_NAME]" at bounding box center [378, 190] width 210 height 24
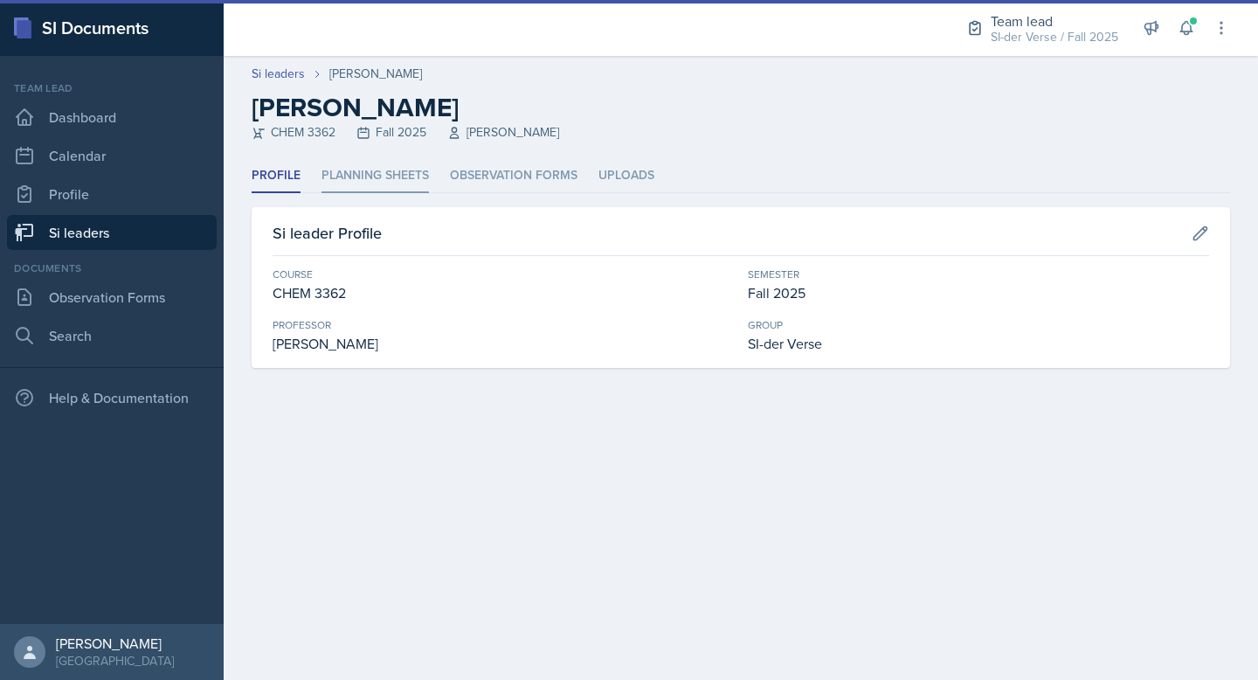
click at [412, 171] on li "Planning Sheets" at bounding box center [374, 176] width 107 height 34
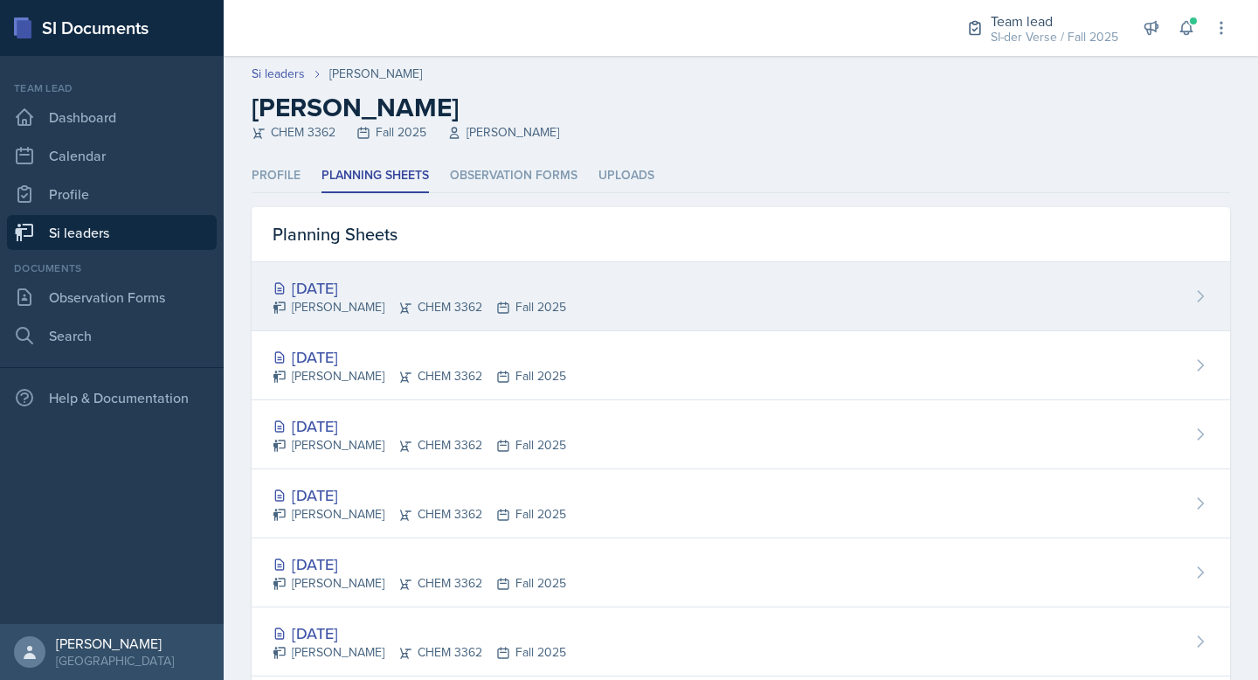
click at [425, 282] on div "[DATE]" at bounding box center [420, 288] width 294 height 24
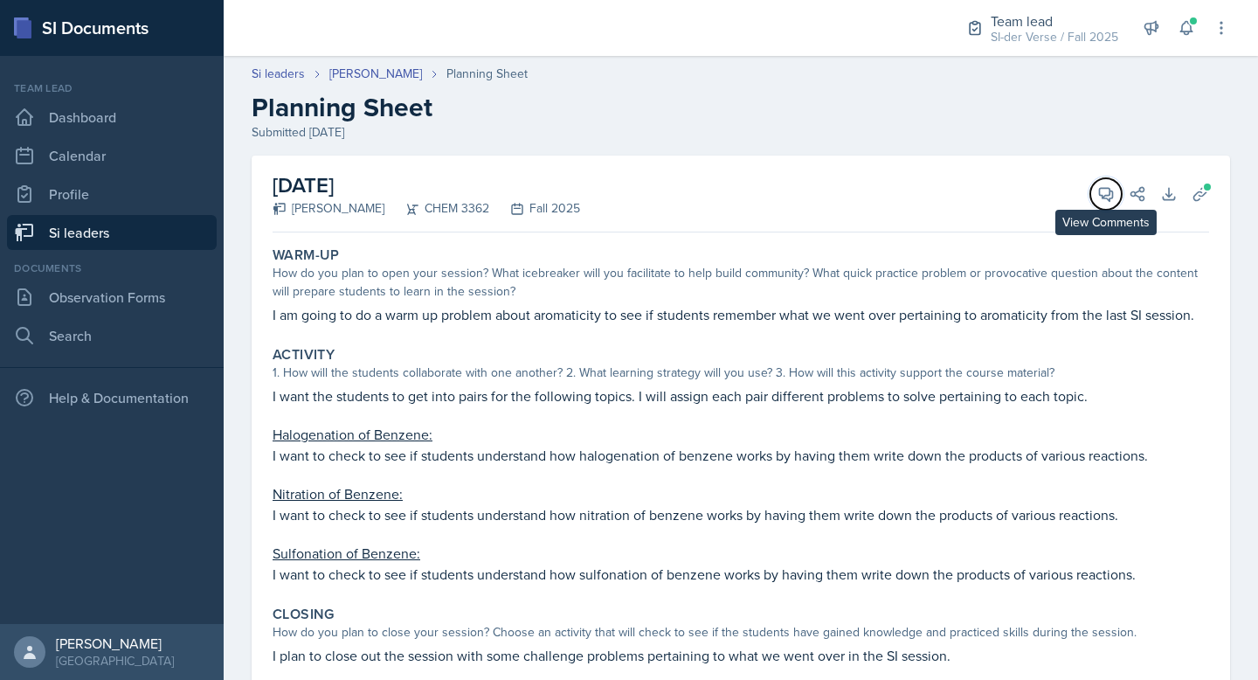
click at [1097, 193] on icon at bounding box center [1105, 193] width 17 height 17
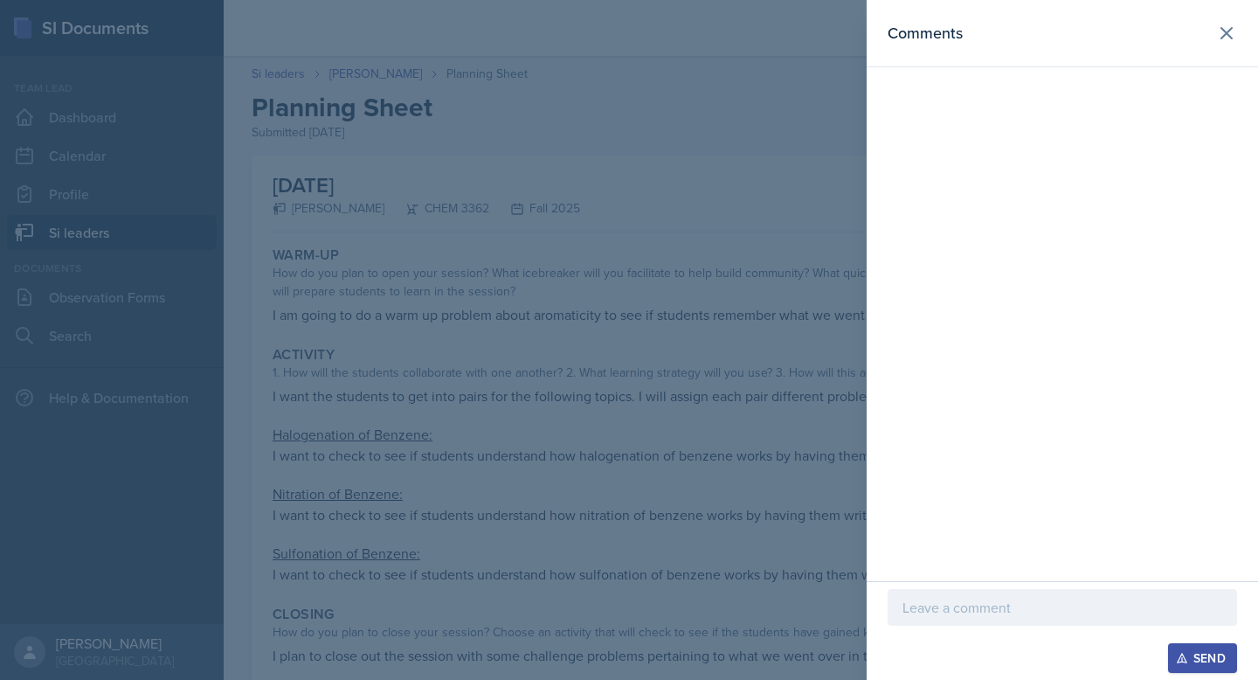
click at [987, 619] on div at bounding box center [1062, 607] width 349 height 37
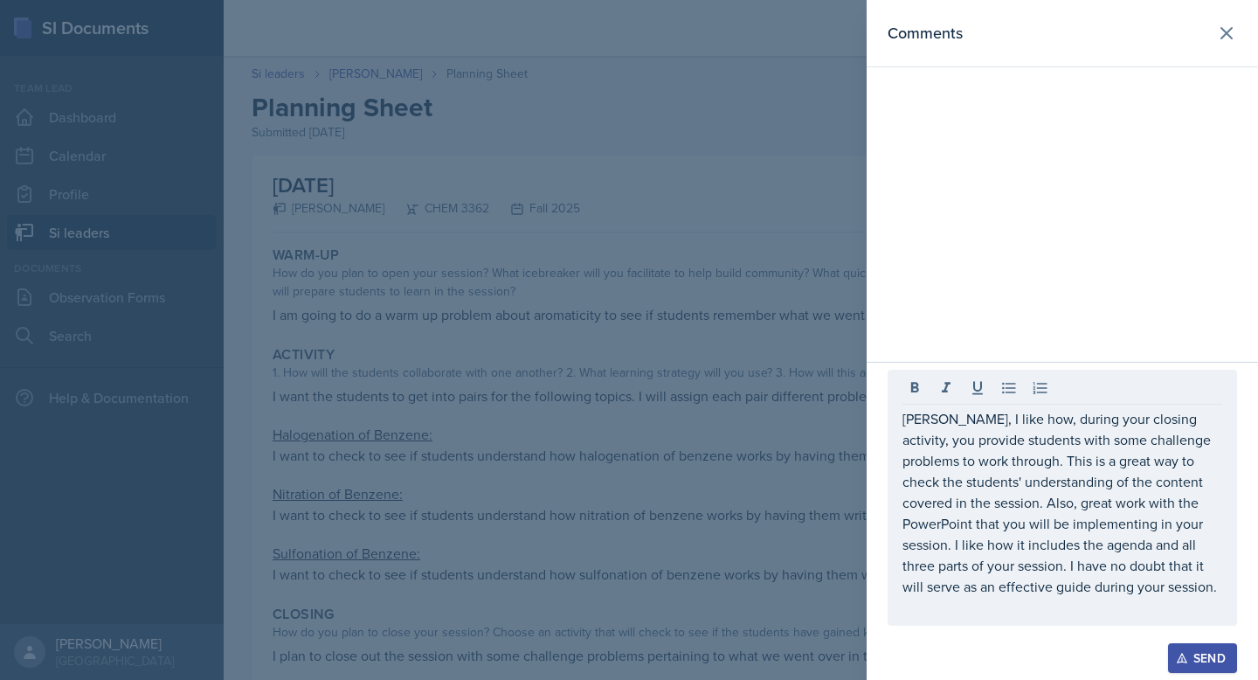
click at [1201, 657] on div "Send" at bounding box center [1202, 658] width 46 height 14
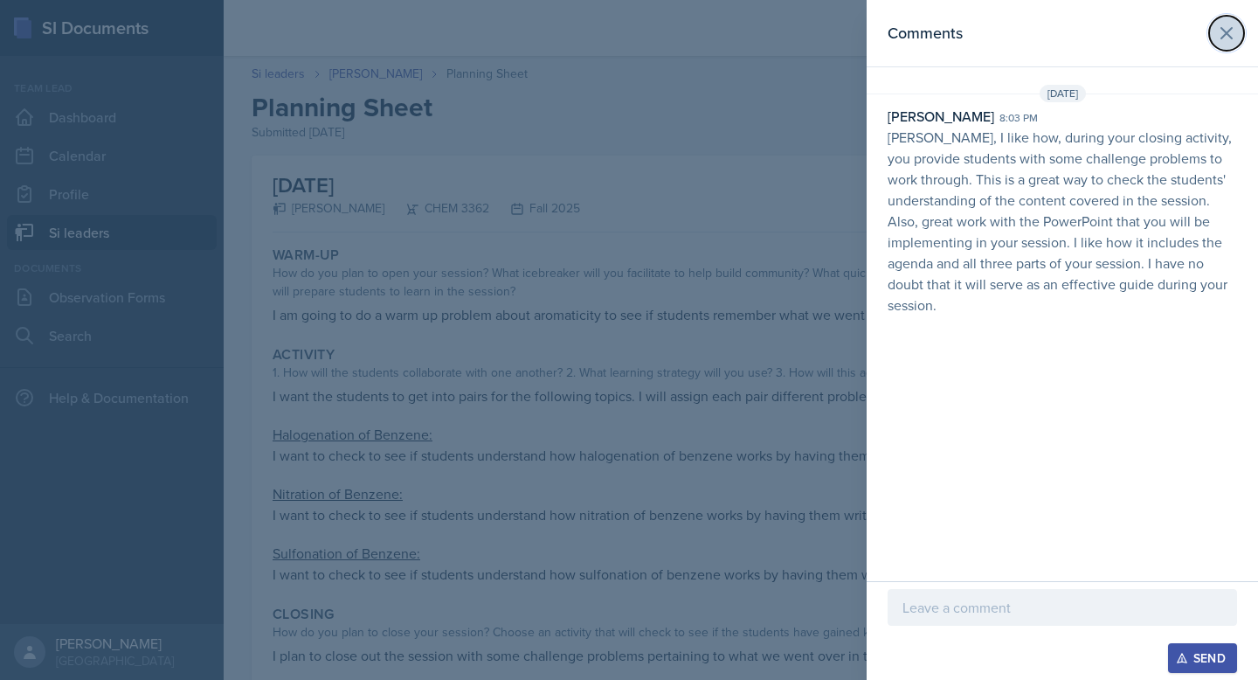
click at [1227, 38] on icon at bounding box center [1226, 33] width 21 height 21
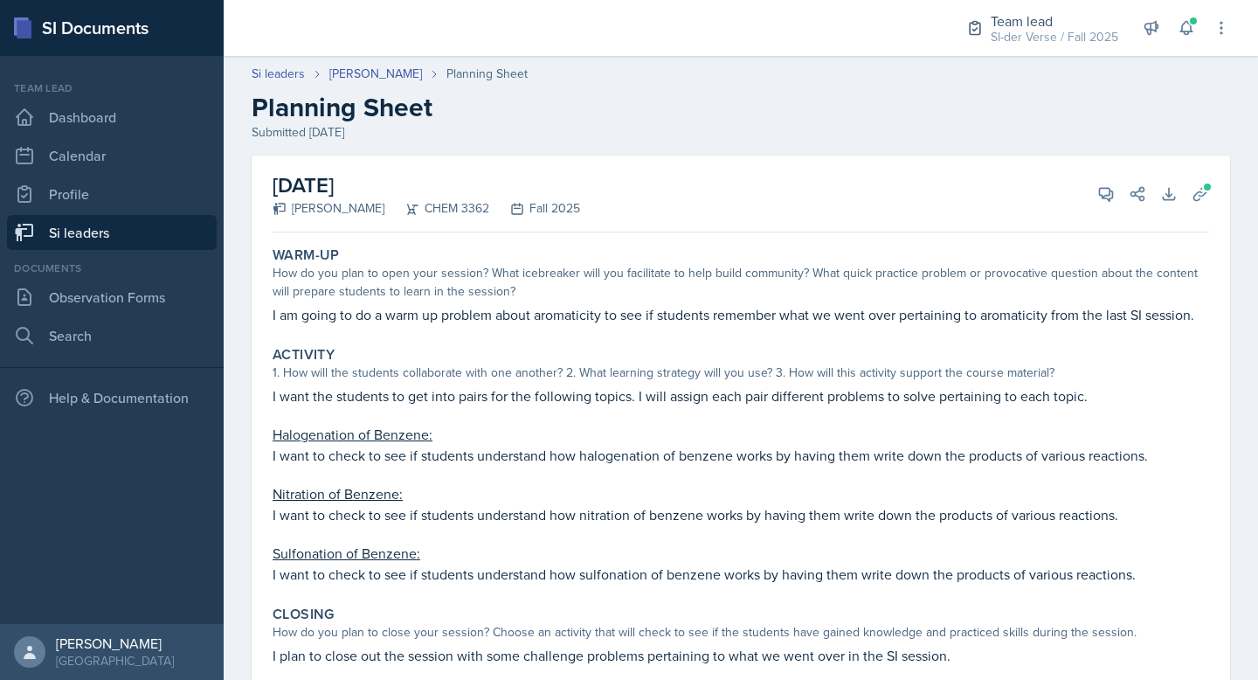
click at [134, 232] on link "Si leaders" at bounding box center [112, 232] width 210 height 35
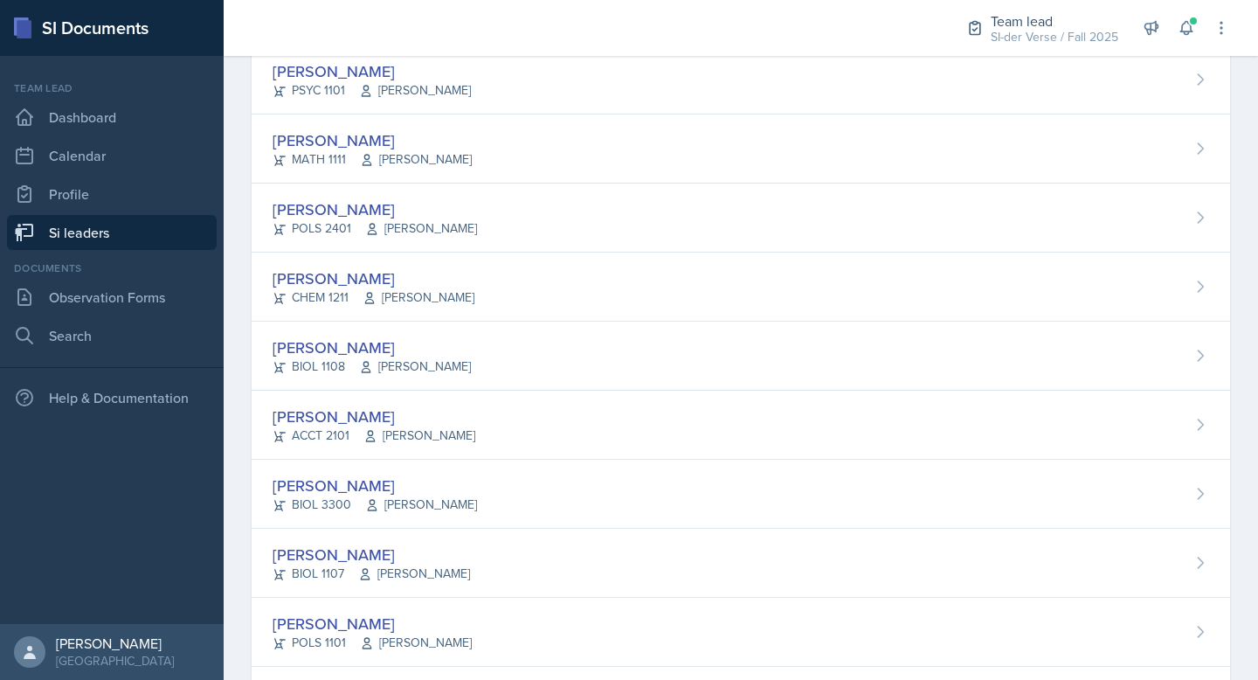
scroll to position [237, 0]
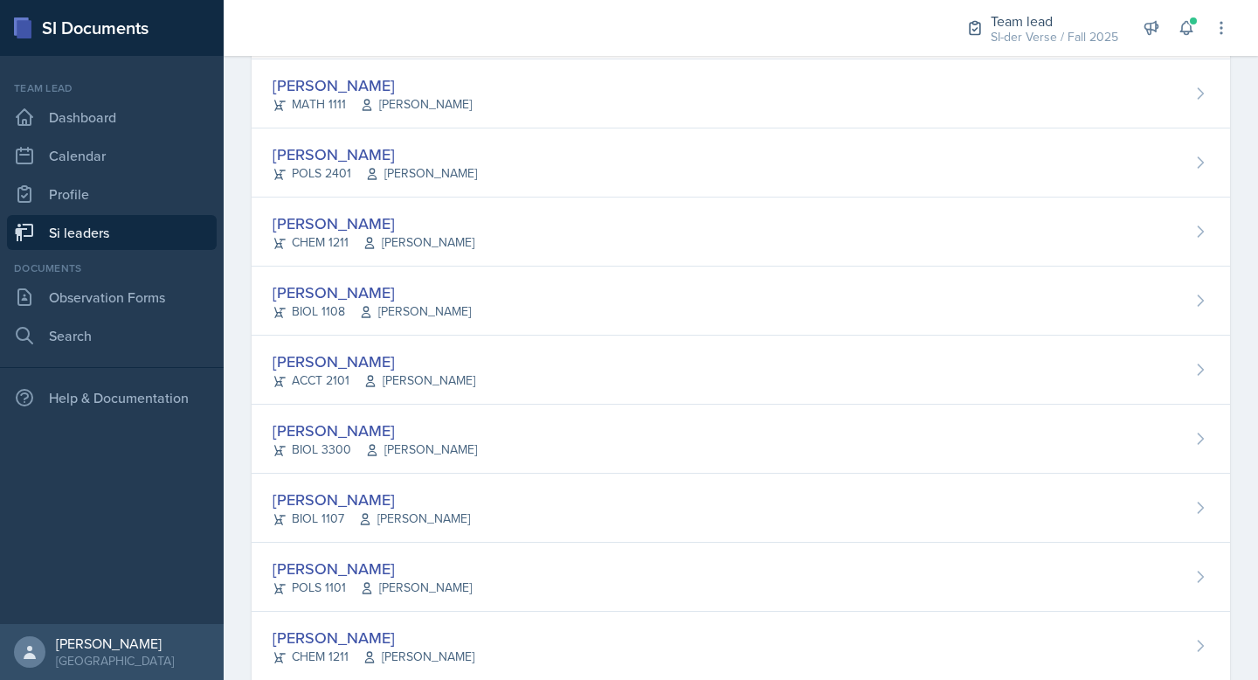
drag, startPoint x: 412, startPoint y: 277, endPoint x: 411, endPoint y: 266, distance: 10.6
click at [412, 277] on div "Nathan Corrigan BIOL 1108 Anisa Jahangri" at bounding box center [741, 300] width 978 height 69
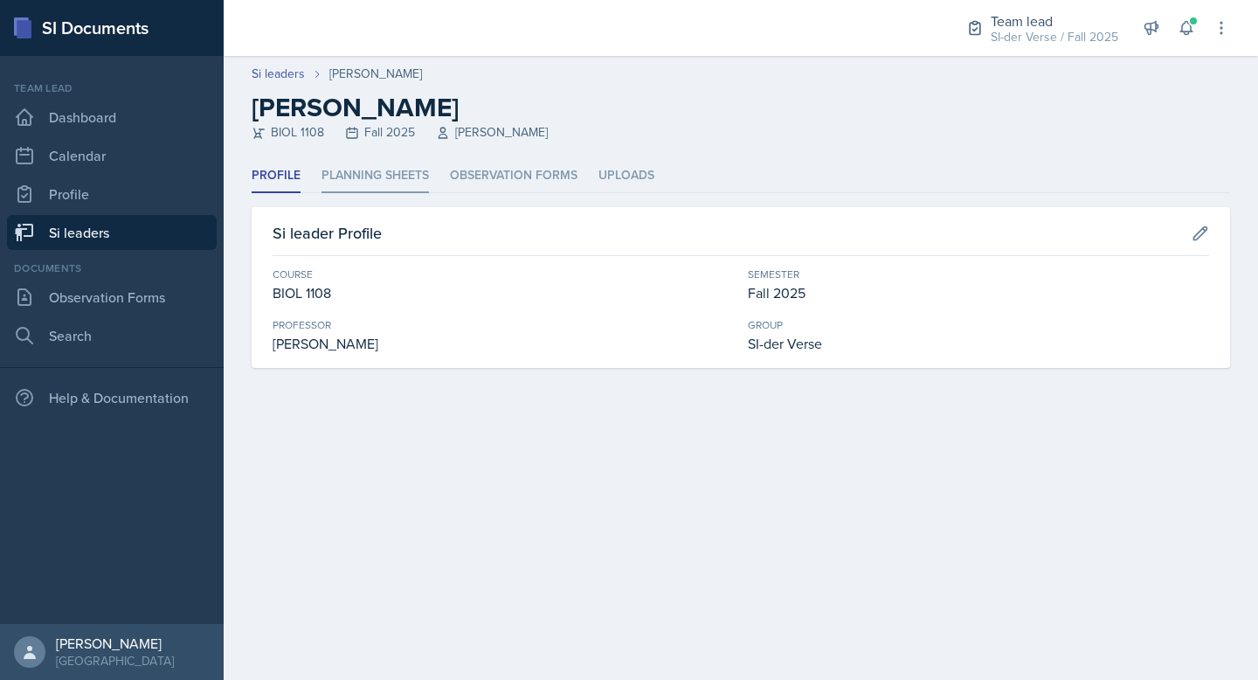
click at [372, 163] on li "Planning Sheets" at bounding box center [374, 176] width 107 height 34
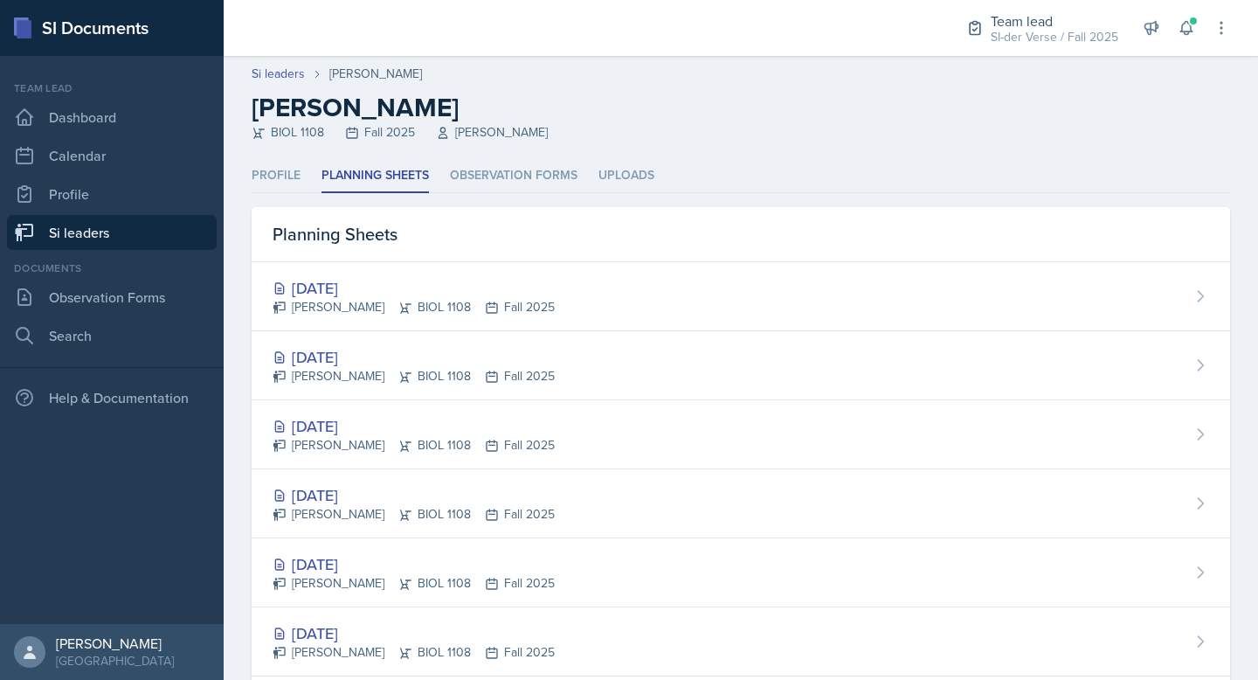
click at [94, 235] on link "Si leaders" at bounding box center [112, 232] width 210 height 35
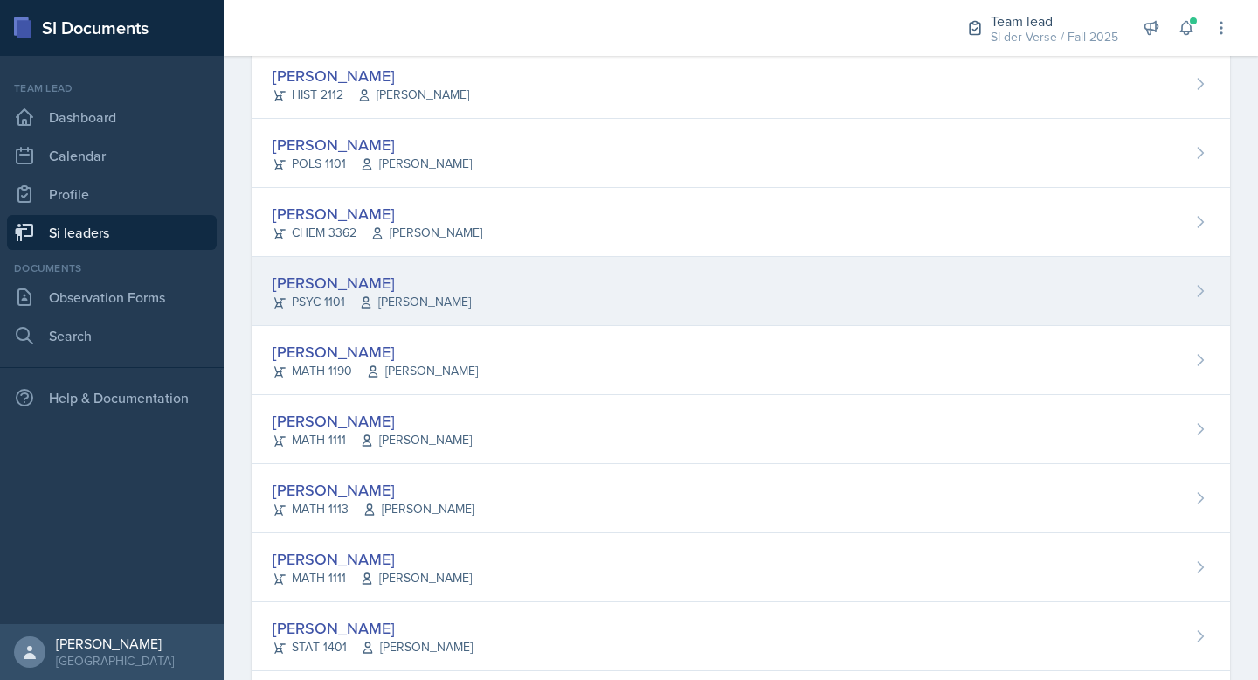
scroll to position [1038, 0]
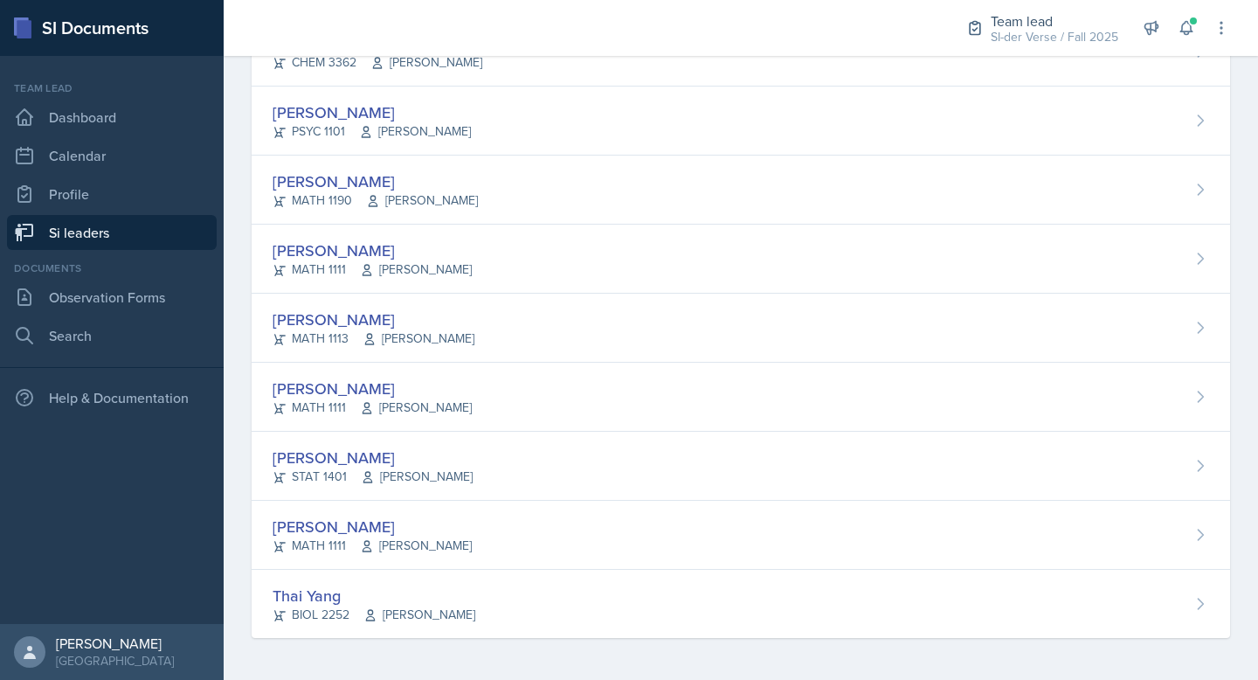
drag, startPoint x: 434, startPoint y: 445, endPoint x: 438, endPoint y: 416, distance: 29.0
click at [434, 444] on div "Aissa Sylla STAT 1401 Prativa Basnet" at bounding box center [741, 466] width 978 height 69
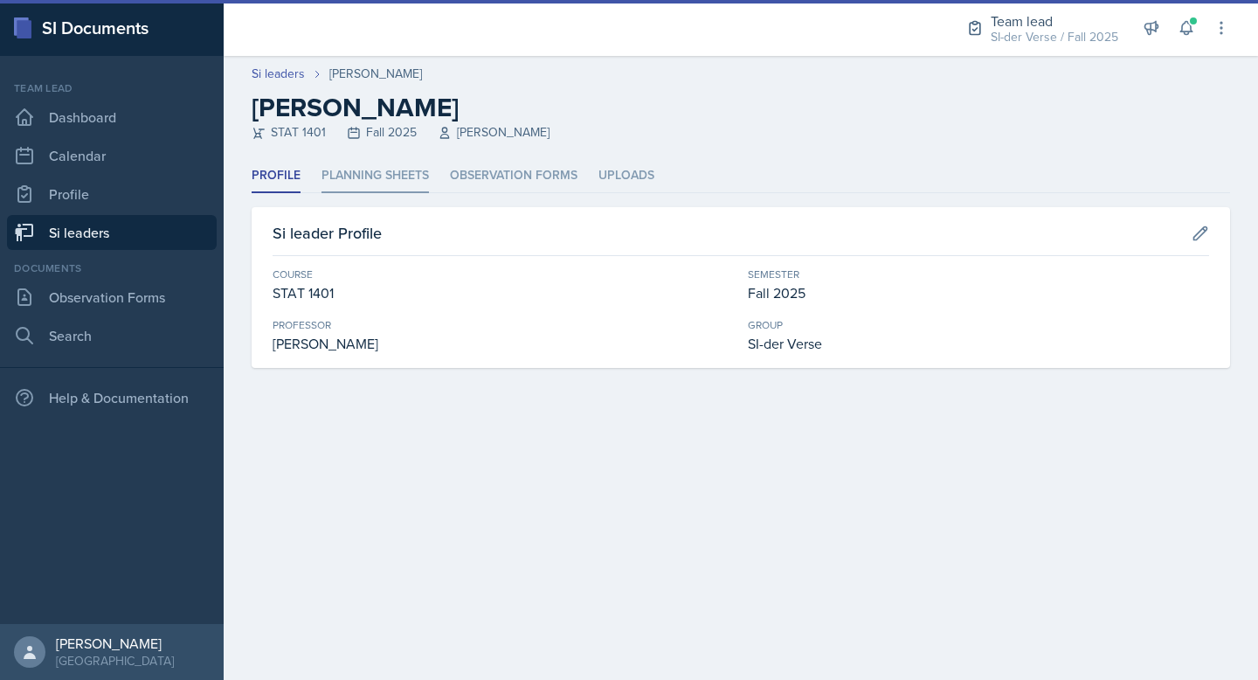
click at [370, 176] on li "Planning Sheets" at bounding box center [374, 176] width 107 height 34
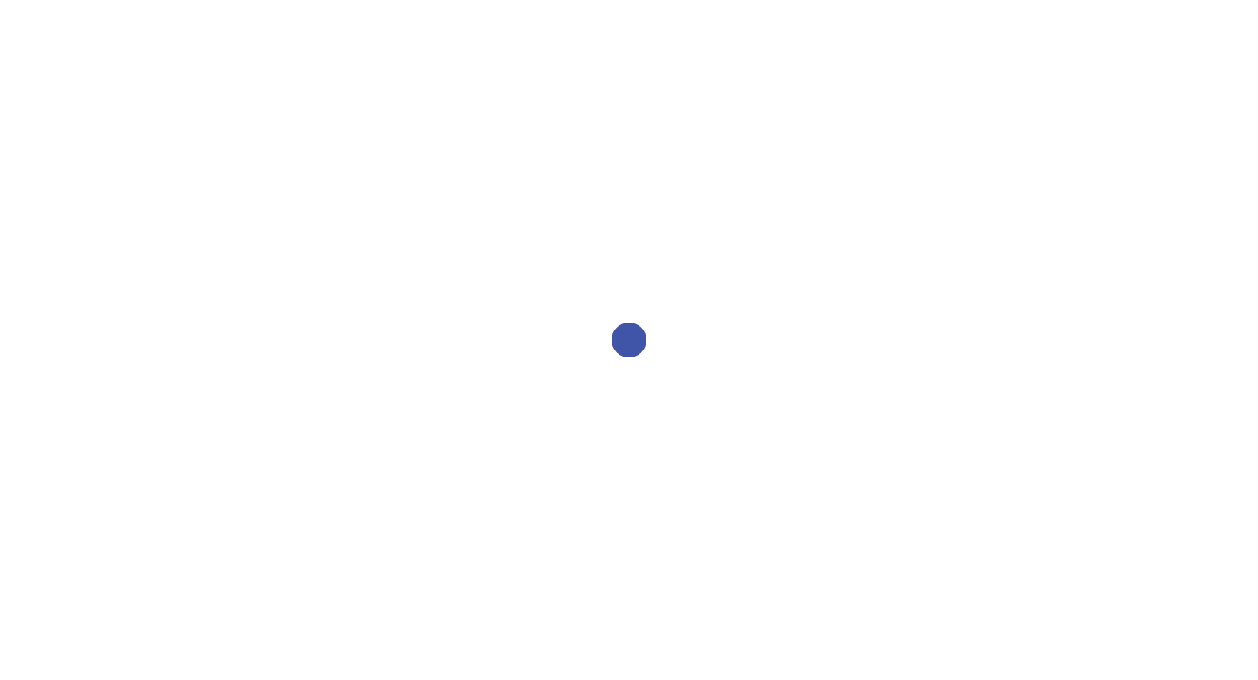
select select "2bed604d-1099-4043-b1bc-2365e8740244"
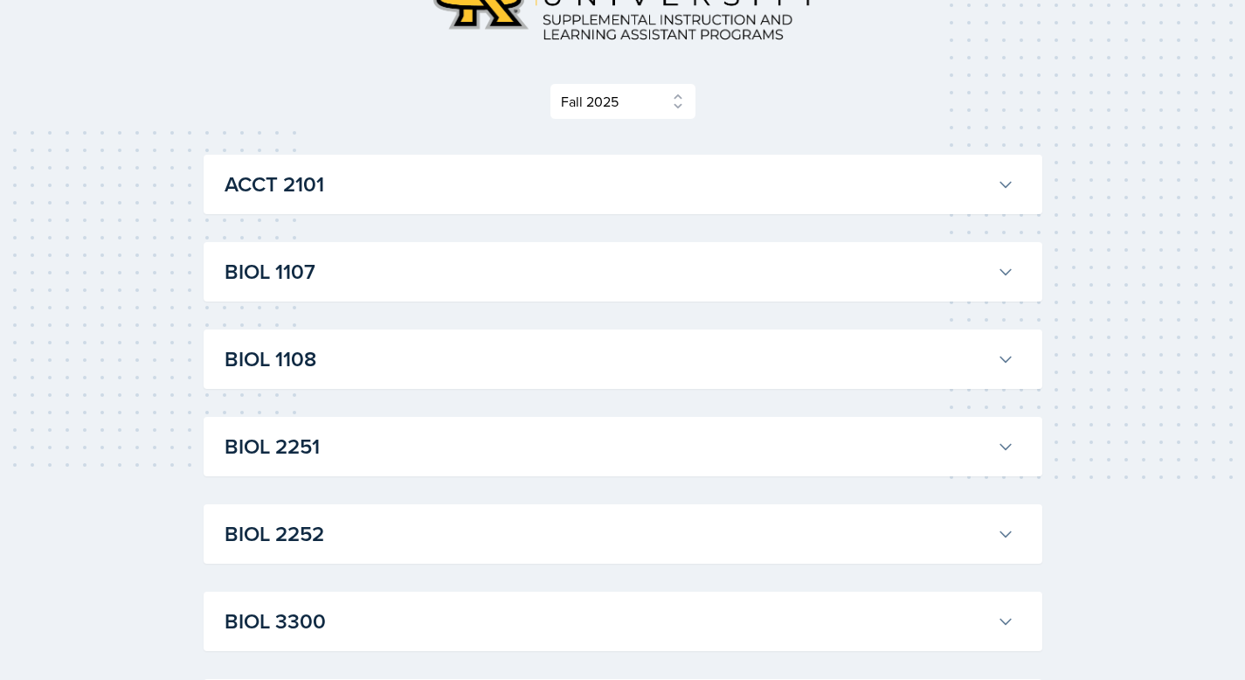
scroll to position [181, 0]
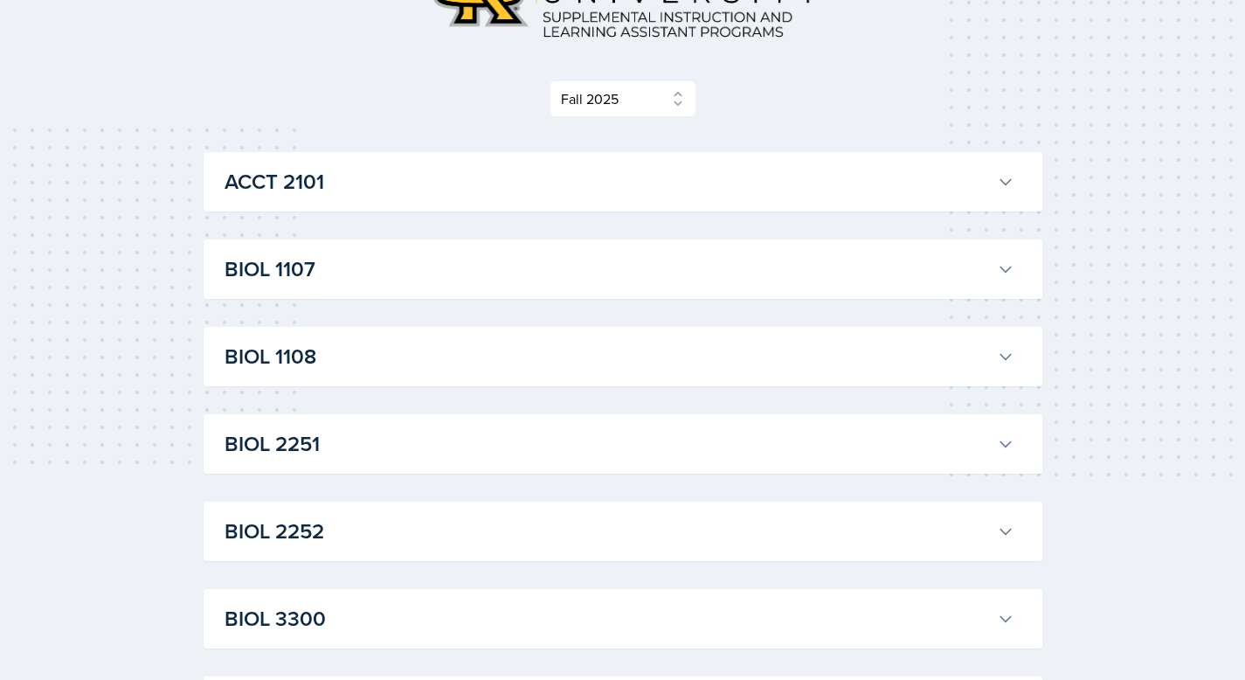
click at [526, 341] on h3 "BIOL 1108" at bounding box center [607, 356] width 765 height 31
